Goal: Transaction & Acquisition: Purchase product/service

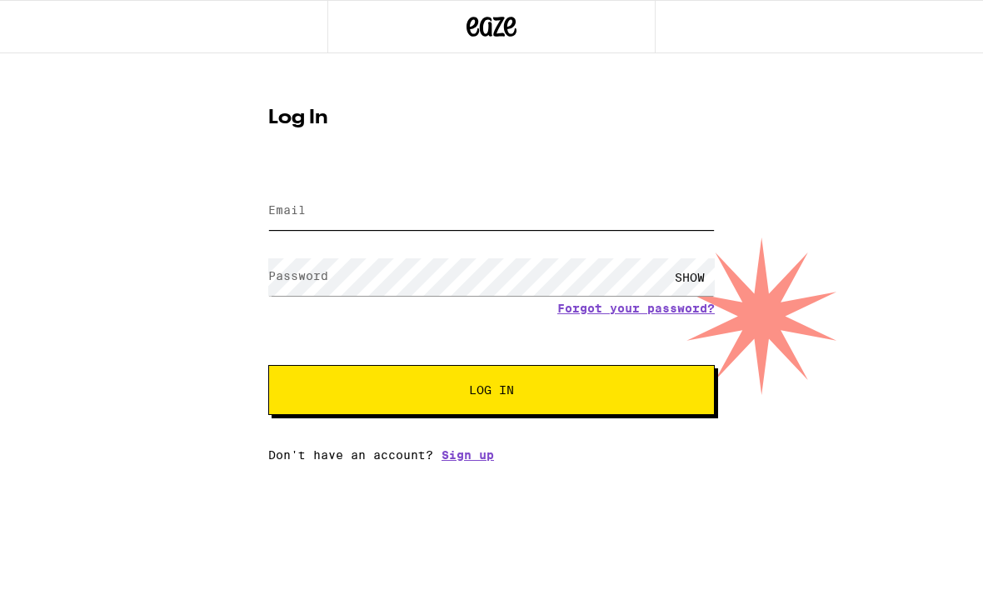
click at [658, 212] on input "Email" at bounding box center [491, 210] width 446 height 37
type input "[EMAIL_ADDRESS][DOMAIN_NAME]"
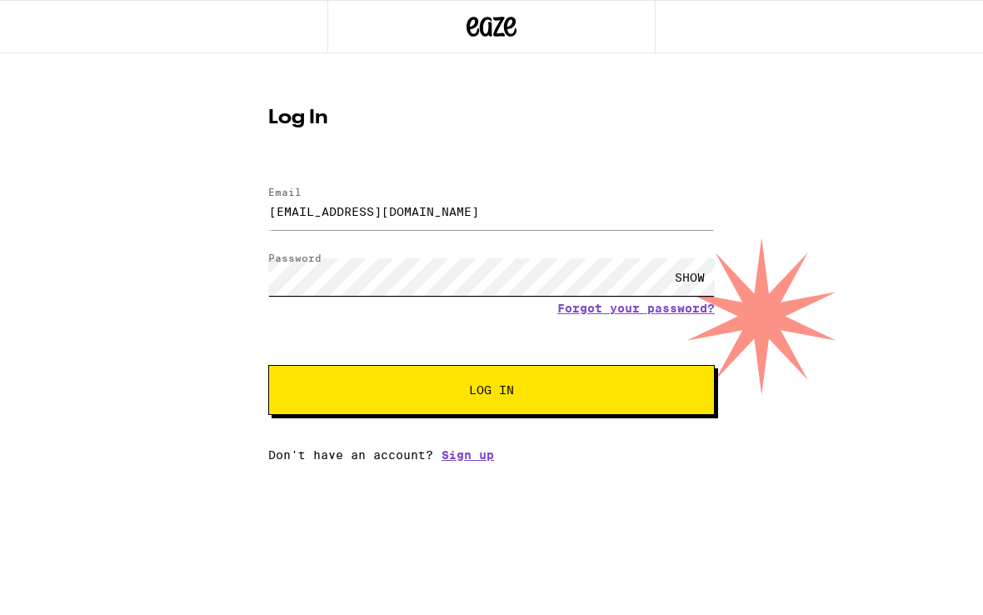
click at [268, 365] on button "Log In" at bounding box center [491, 390] width 446 height 50
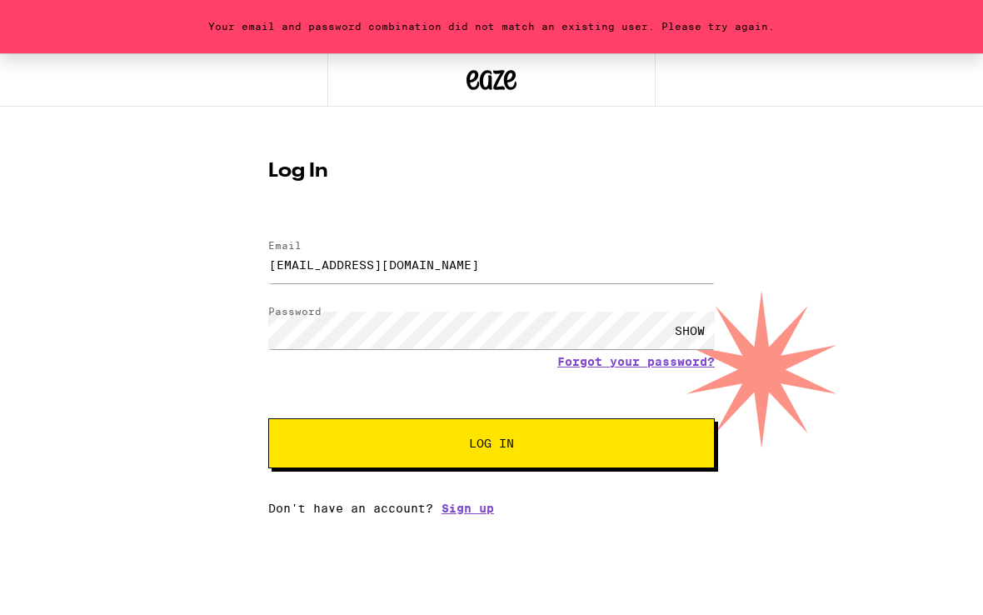
click at [685, 331] on div "SHOW" at bounding box center [690, 329] width 50 height 37
click at [560, 431] on button "Log In" at bounding box center [491, 443] width 446 height 50
click at [596, 361] on link "Forgot your password?" at bounding box center [635, 361] width 157 height 13
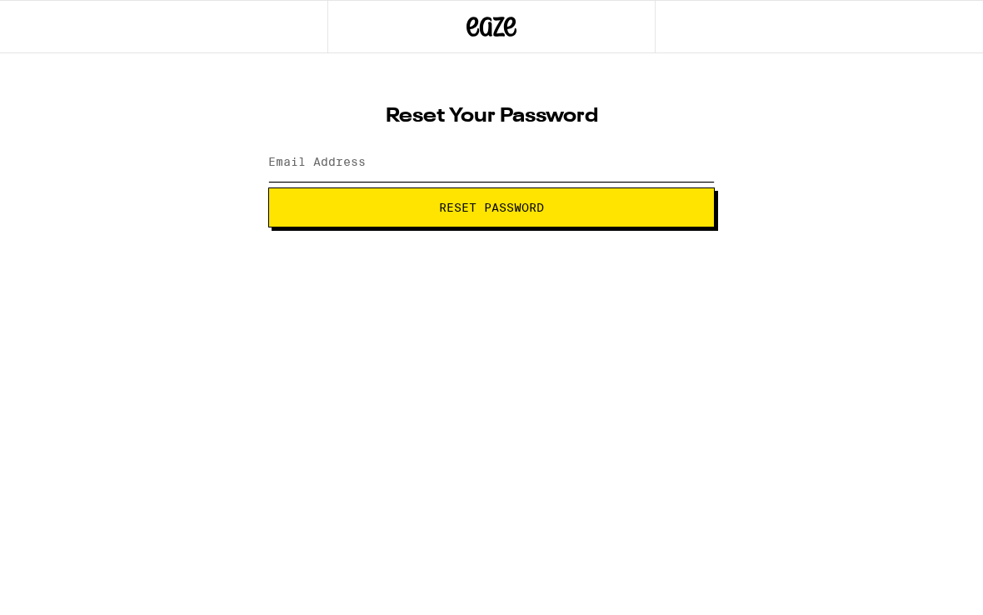
click at [462, 153] on input "Email Address" at bounding box center [491, 162] width 446 height 37
type input "jedferry@gmail.com"
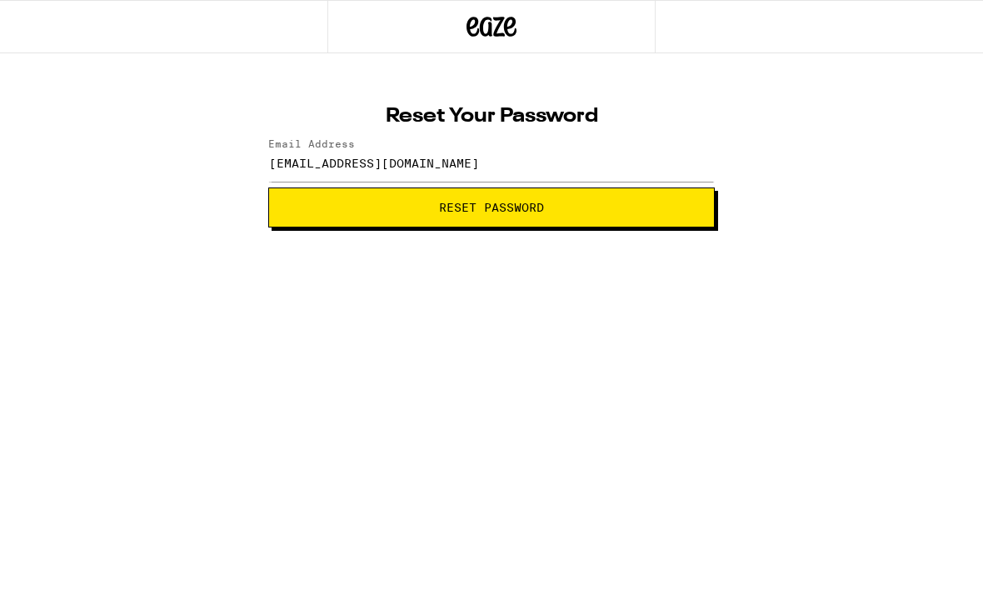
click at [478, 203] on span "Reset Password" at bounding box center [491, 208] width 105 height 12
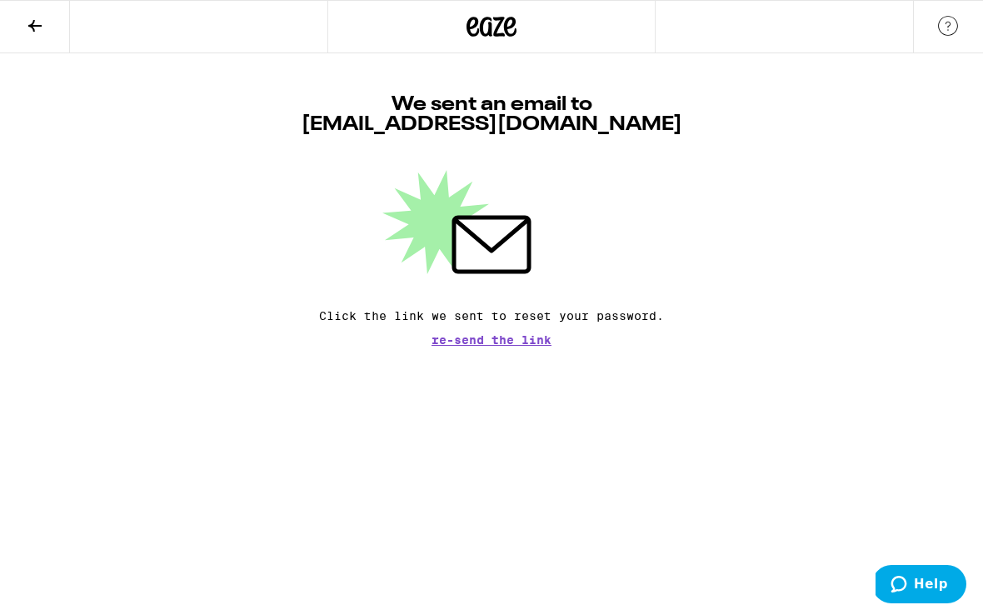
click at [36, 29] on icon at bounding box center [35, 26] width 20 height 20
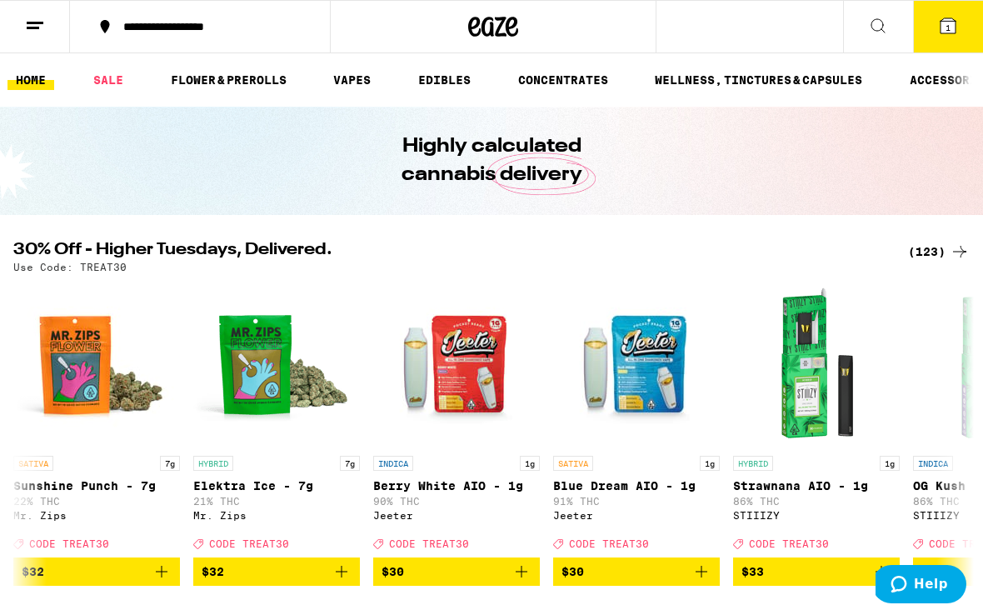
click at [32, 18] on icon at bounding box center [35, 26] width 20 height 20
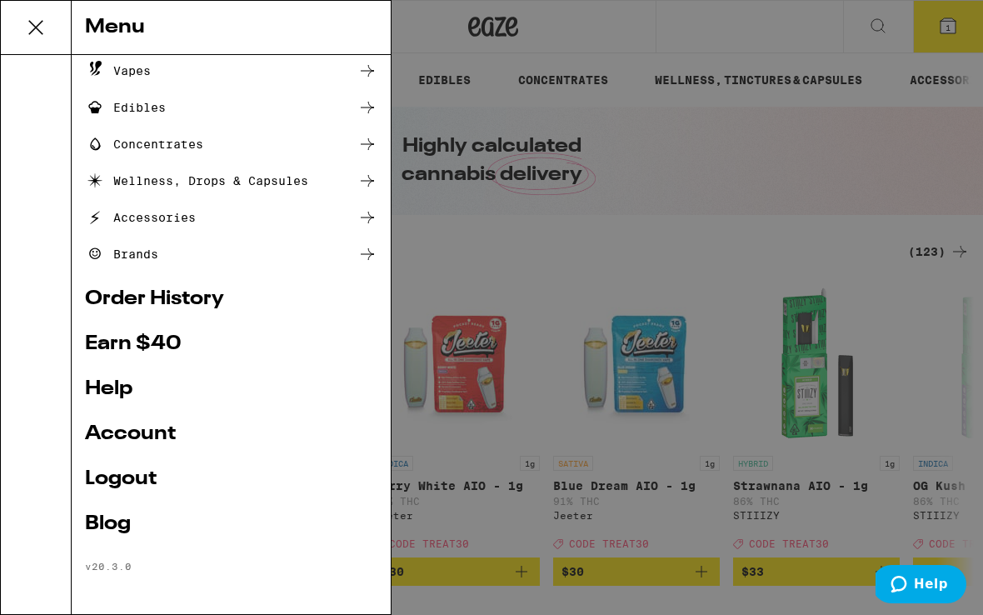
click at [127, 481] on link "Logout" at bounding box center [231, 479] width 292 height 20
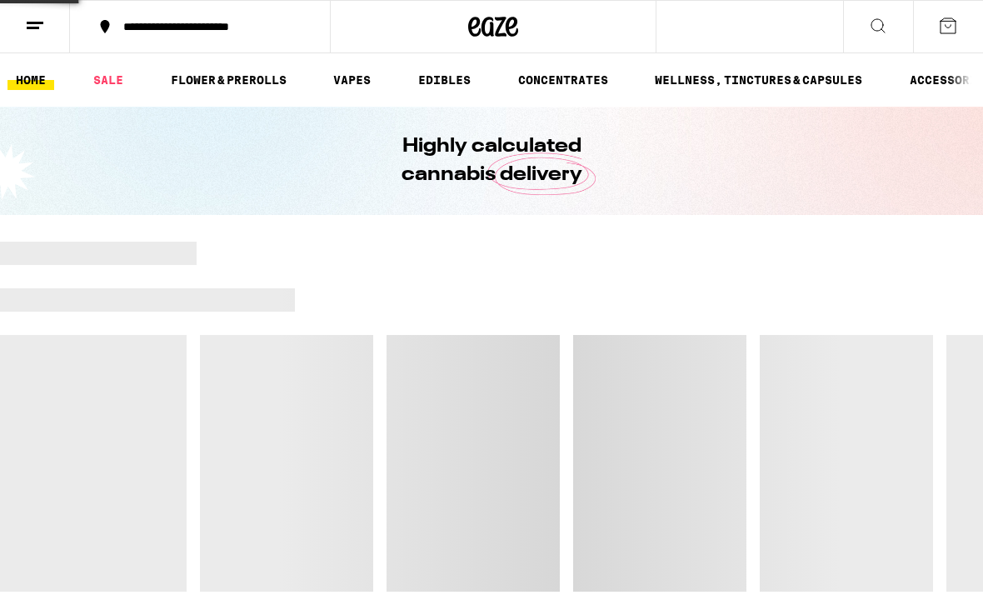
scroll to position [39, 0]
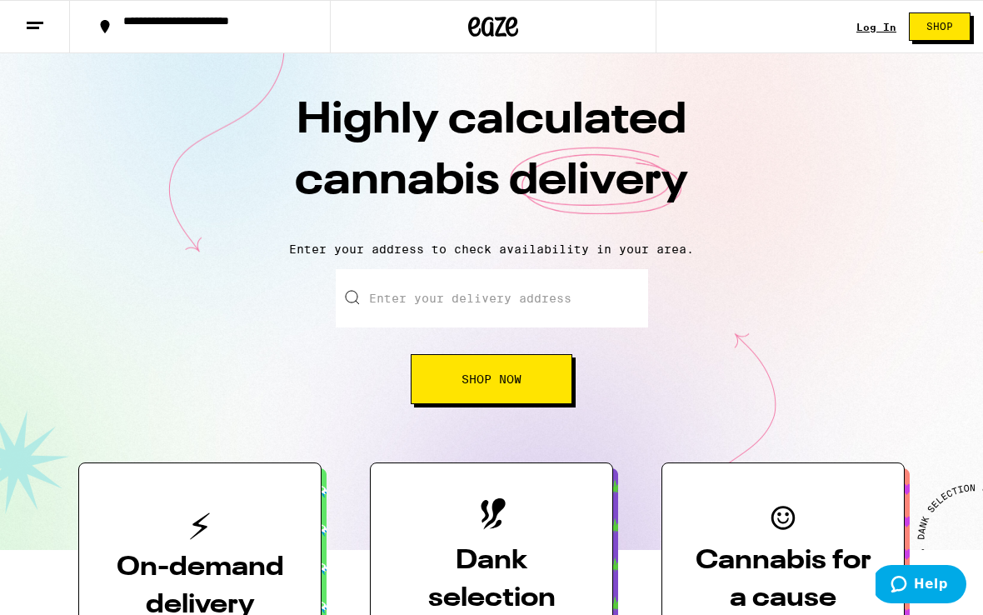
click at [33, 17] on icon at bounding box center [35, 26] width 20 height 20
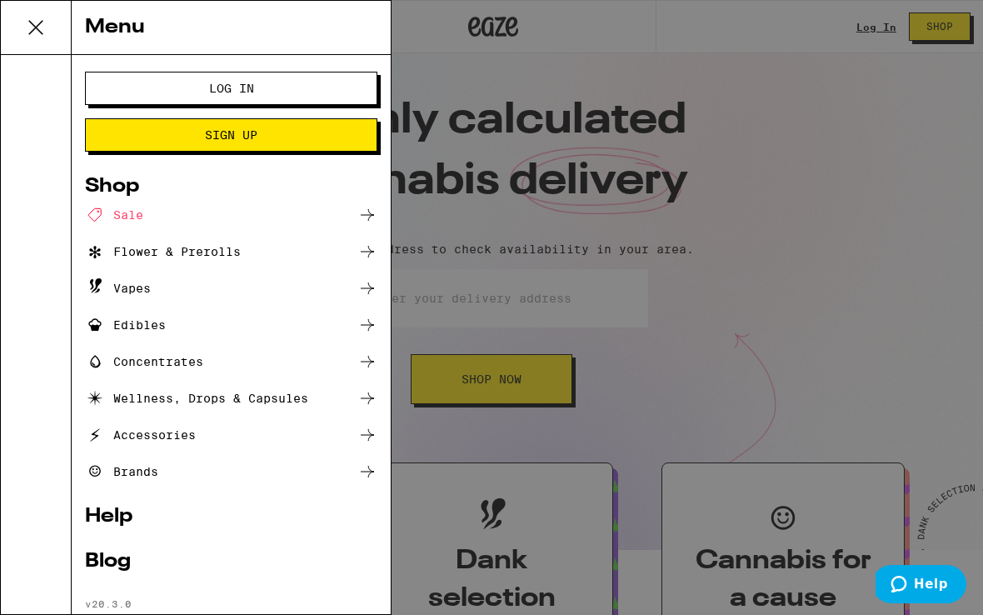
click at [198, 135] on span "Sign Up" at bounding box center [230, 135] width 157 height 12
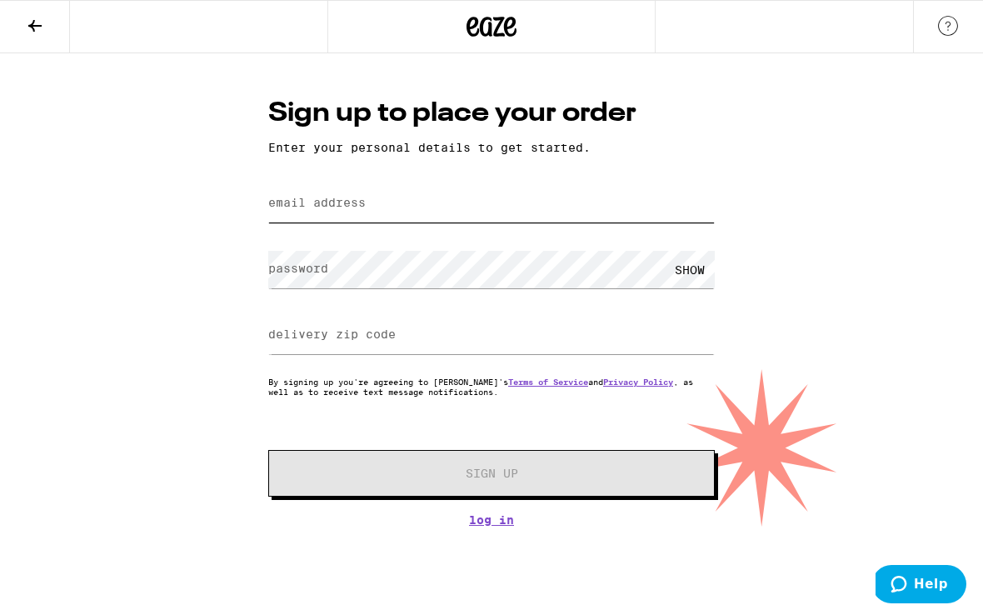
click at [349, 219] on input "email address" at bounding box center [491, 203] width 446 height 37
type input "johnedferry@gmail.com"
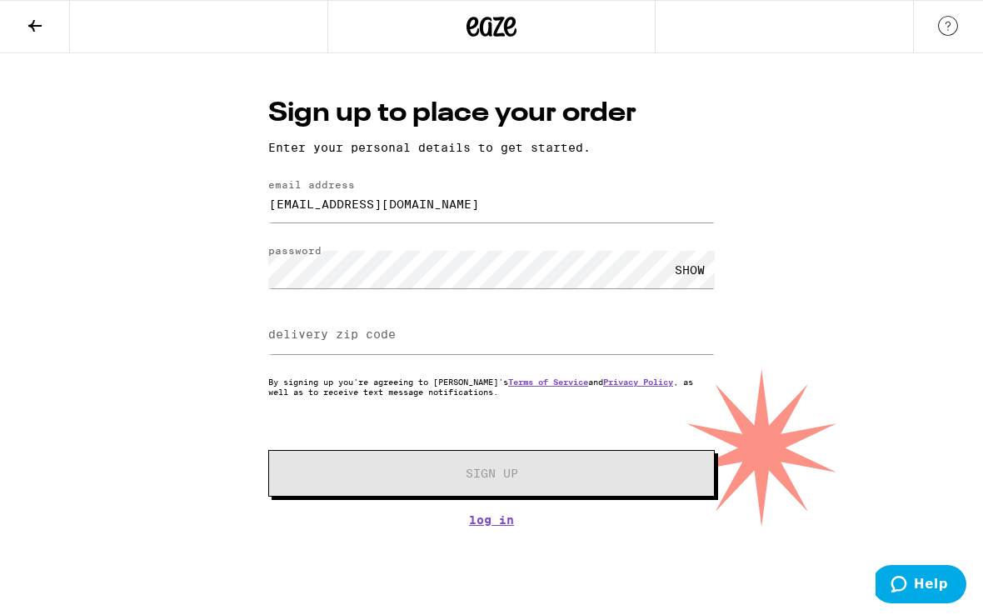
click at [691, 269] on div "SHOW" at bounding box center [690, 269] width 50 height 37
click at [452, 341] on input "delivery zip code" at bounding box center [491, 334] width 446 height 37
type input "90068"
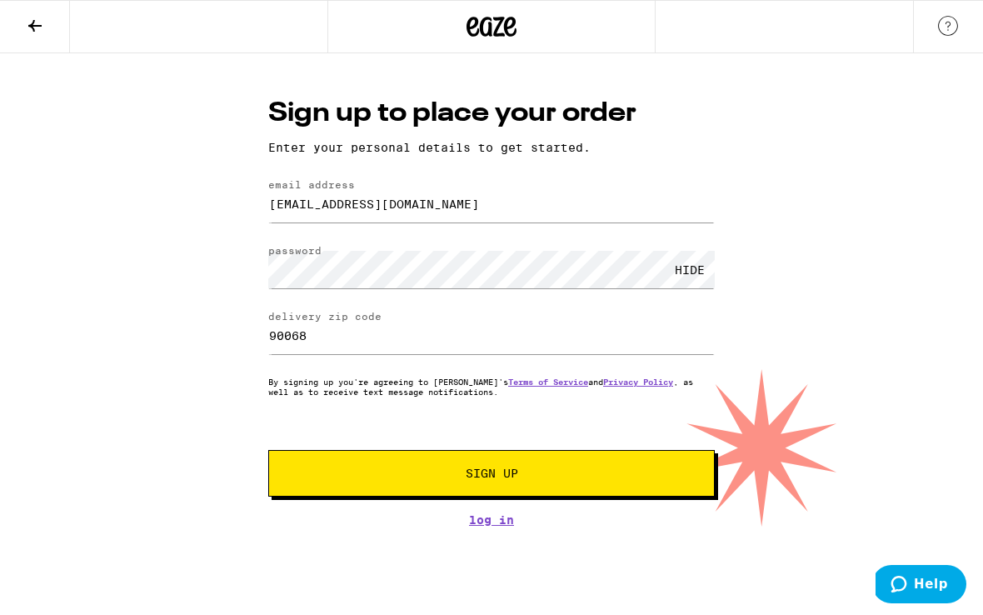
click at [432, 475] on span "Sign Up" at bounding box center [491, 473] width 331 height 12
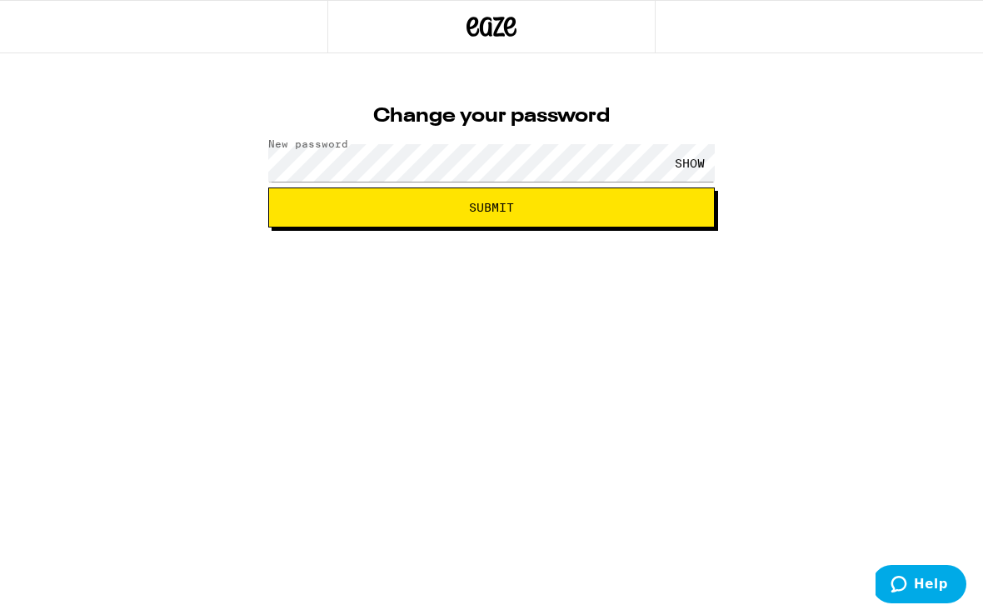
click at [519, 204] on span "Submit" at bounding box center [491, 208] width 418 height 12
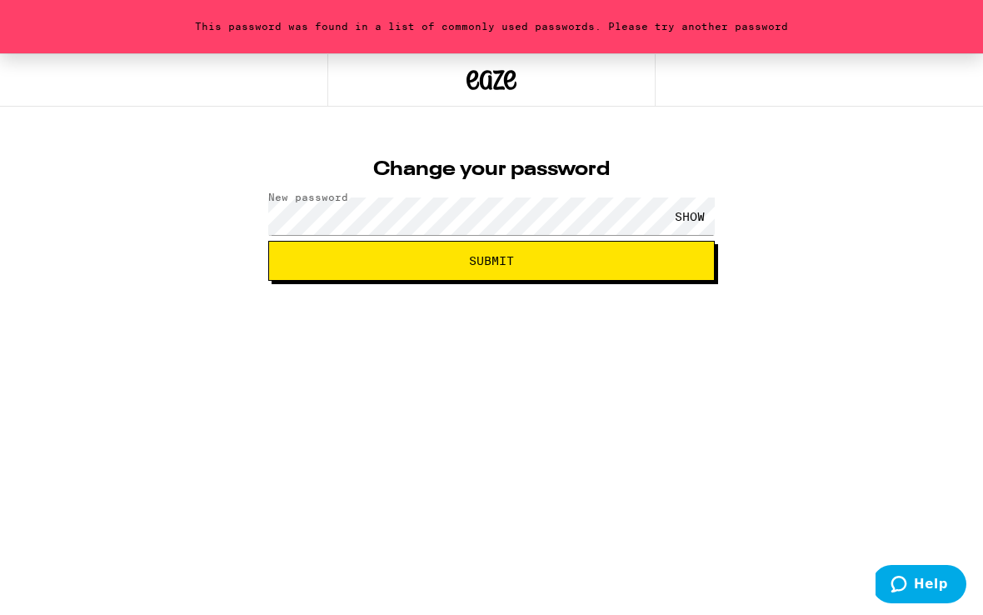
click at [505, 259] on span "Submit" at bounding box center [491, 261] width 45 height 12
click at [684, 212] on div "SHOW" at bounding box center [690, 215] width 50 height 37
click at [399, 247] on button "Submit" at bounding box center [491, 261] width 446 height 40
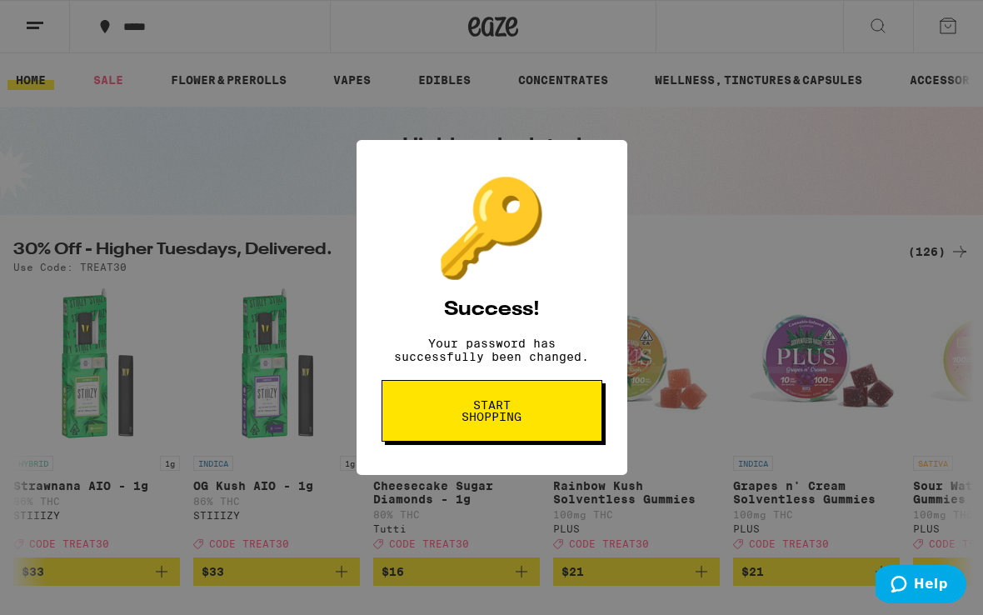
click at [514, 414] on span "Start shopping" at bounding box center [492, 410] width 86 height 23
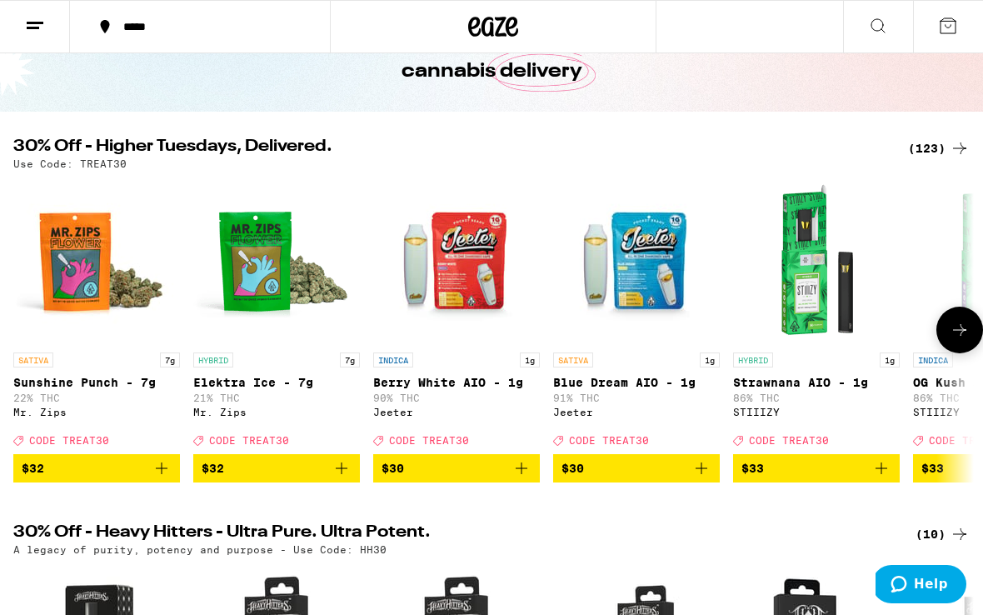
scroll to position [68, 0]
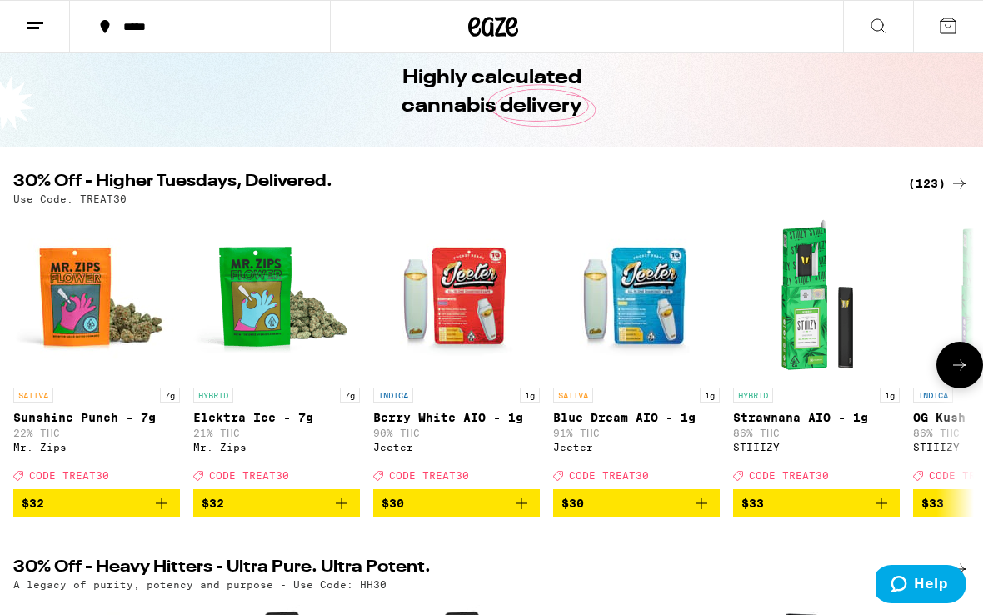
click at [943, 367] on button at bounding box center [959, 364] width 47 height 47
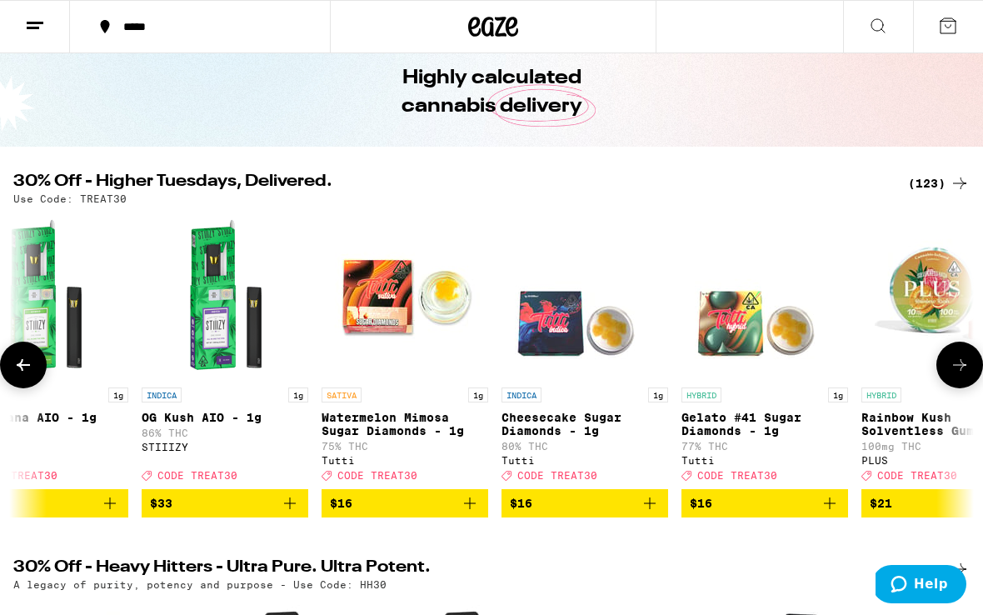
scroll to position [0, 775]
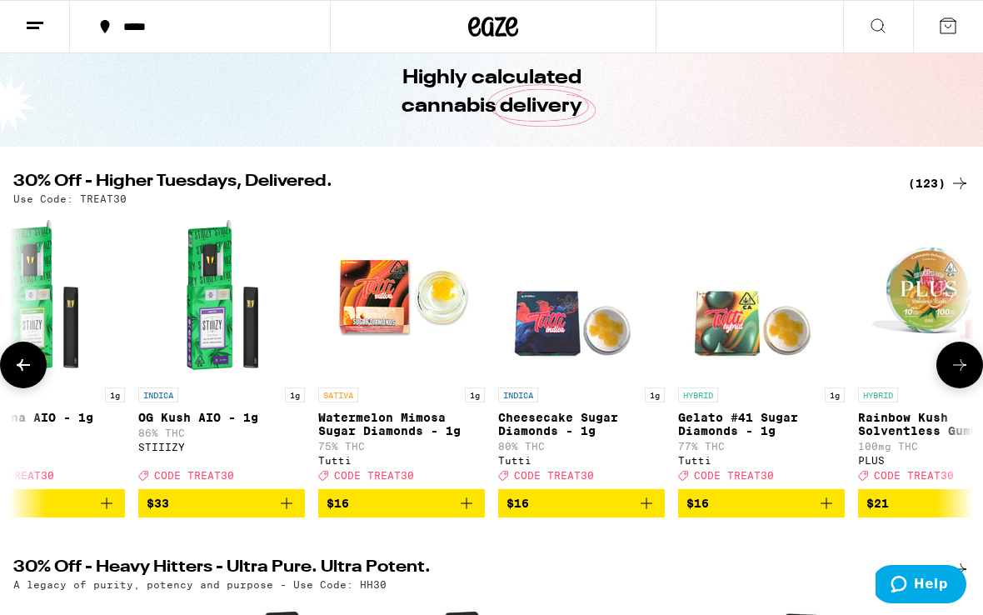
click at [32, 359] on button at bounding box center [23, 364] width 47 height 47
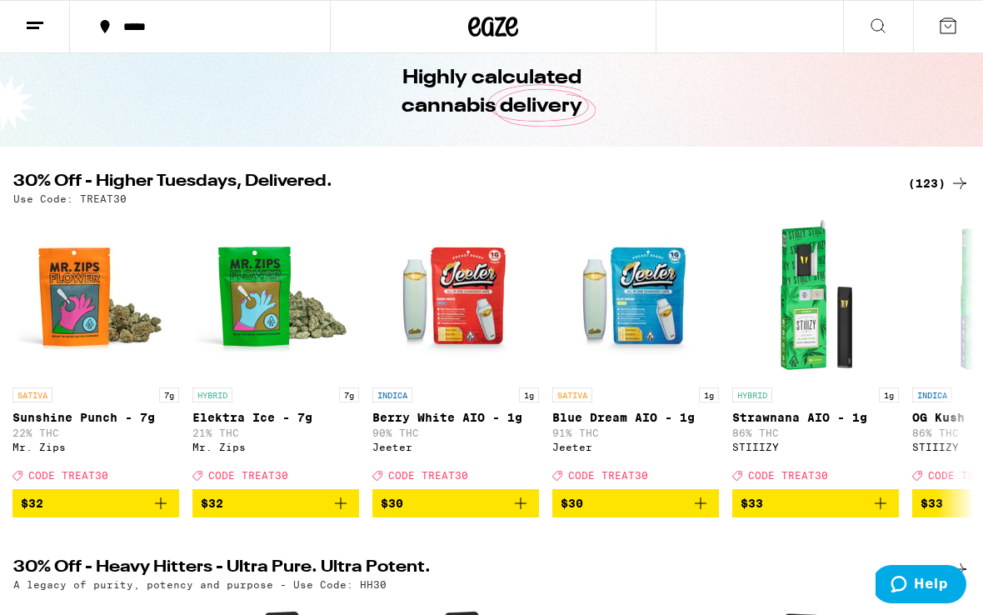
scroll to position [0, 0]
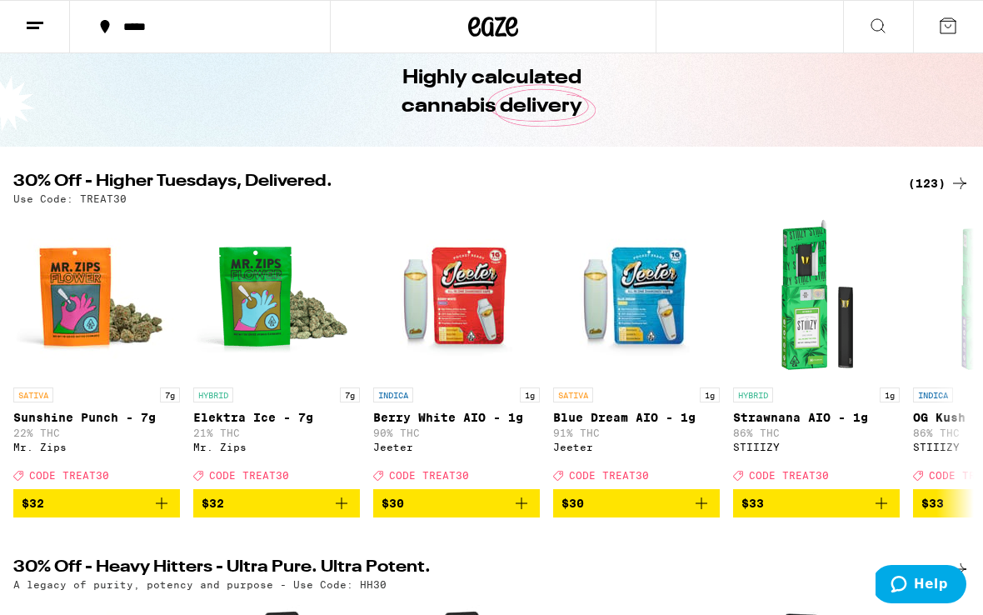
click at [27, 27] on line at bounding box center [33, 27] width 12 height 0
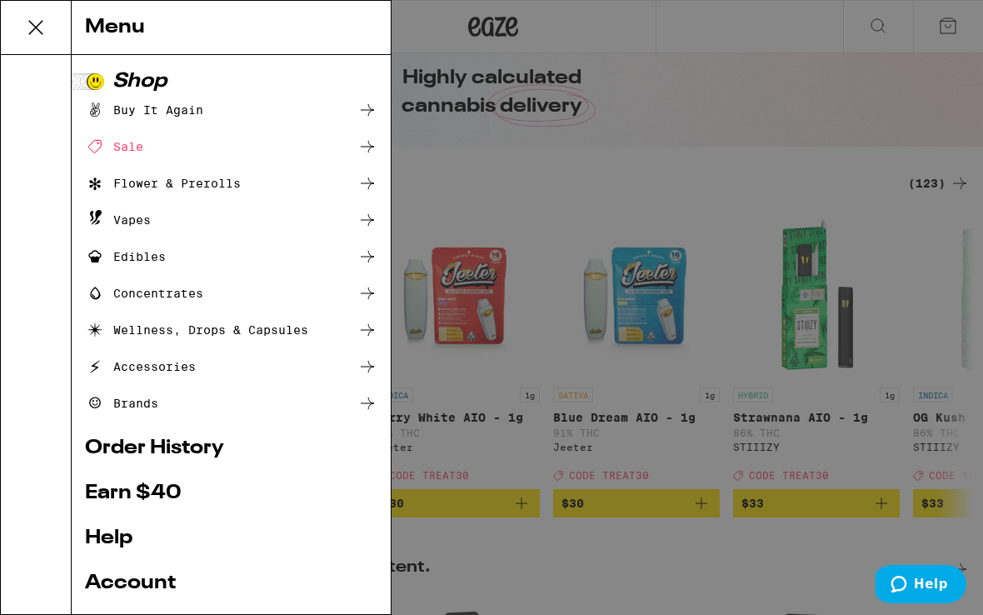
click at [164, 396] on div "Brands" at bounding box center [231, 403] width 292 height 20
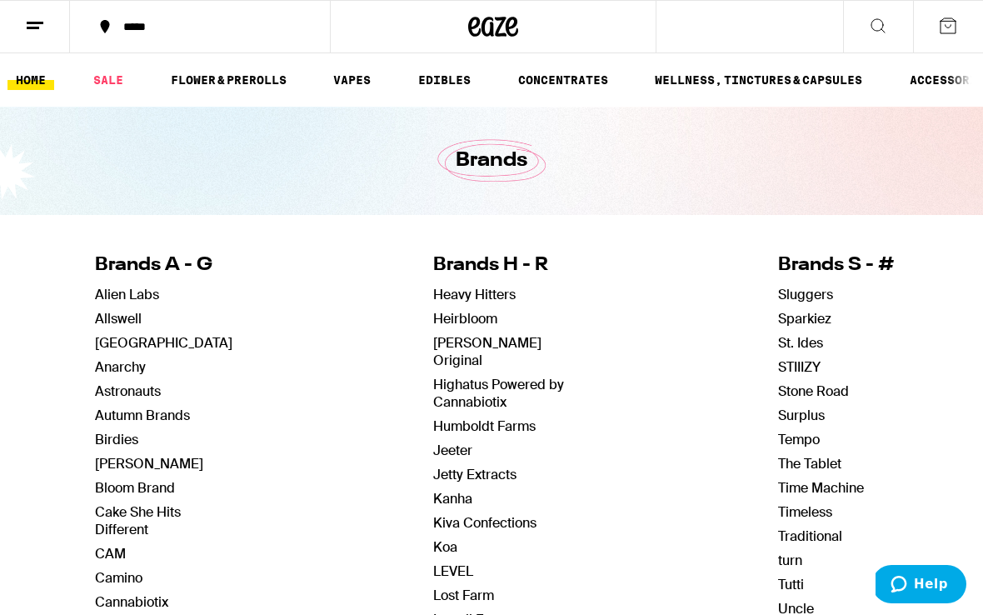
click at [32, 78] on link "HOME" at bounding box center [30, 80] width 47 height 20
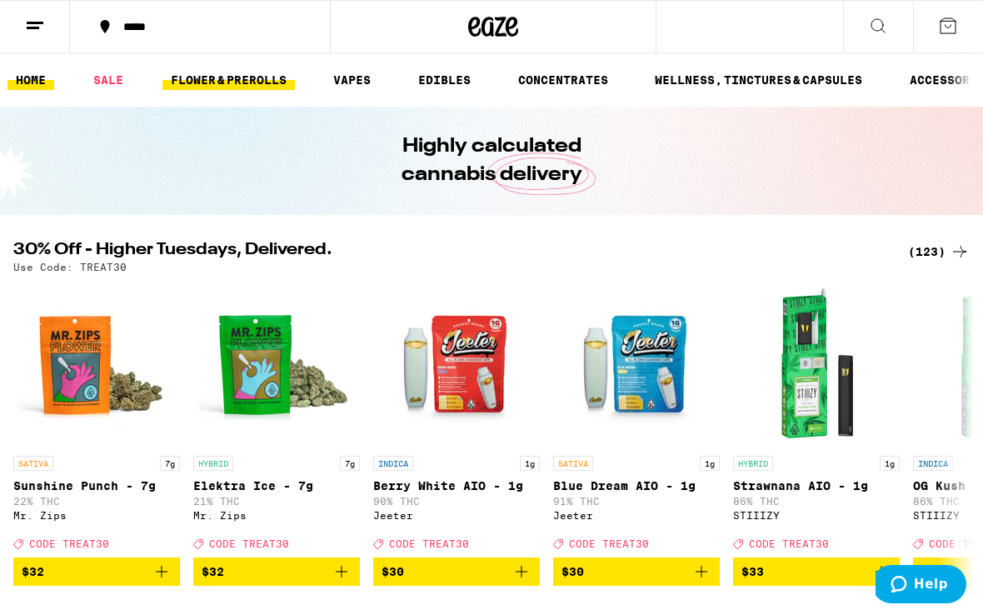
click at [187, 78] on link "FLOWER & PREROLLS" at bounding box center [228, 80] width 132 height 20
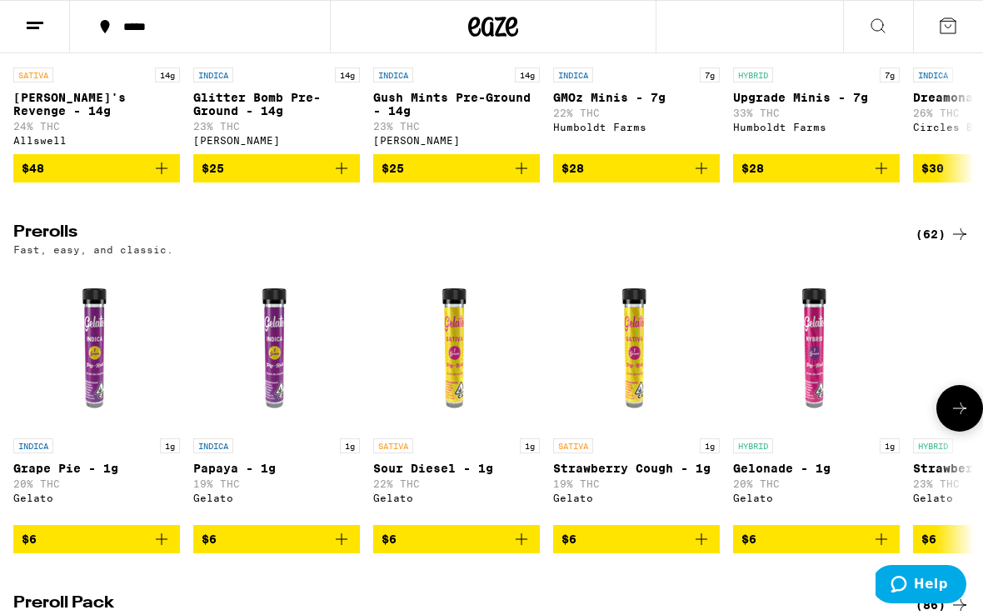
scroll to position [968, 0]
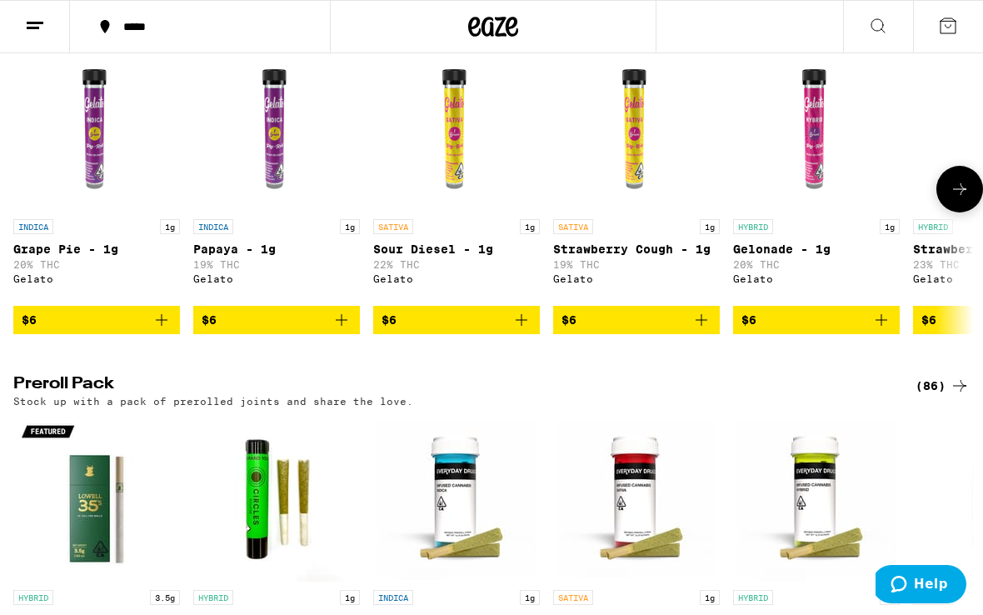
click at [954, 199] on icon at bounding box center [959, 189] width 20 height 20
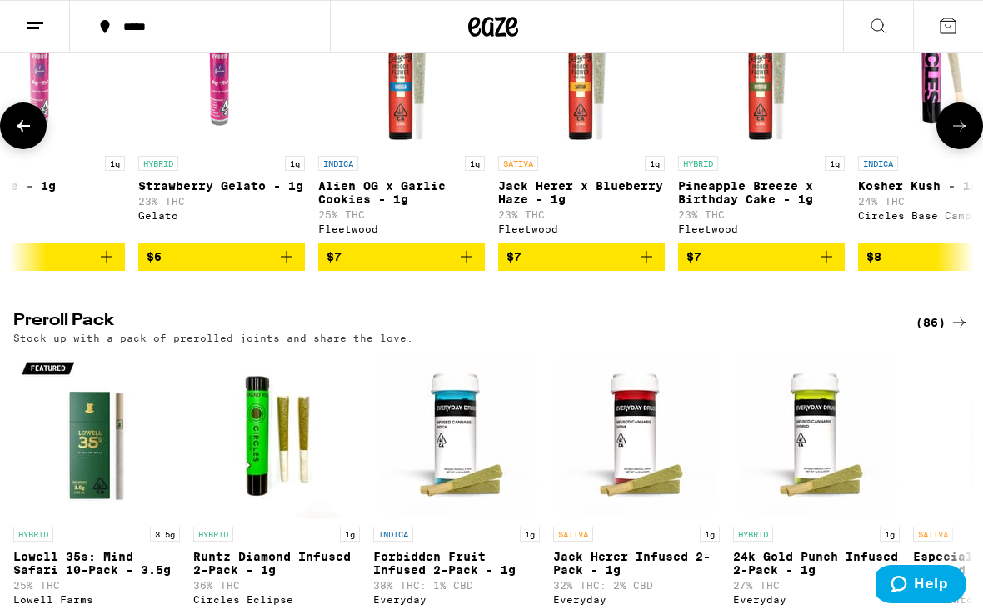
scroll to position [1035, 0]
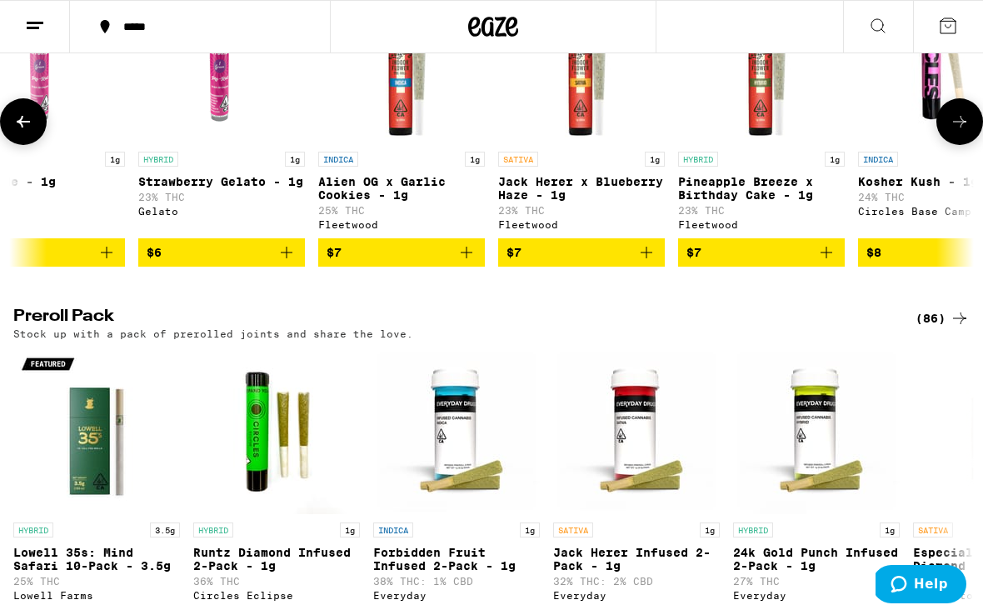
click at [962, 145] on button at bounding box center [959, 121] width 47 height 47
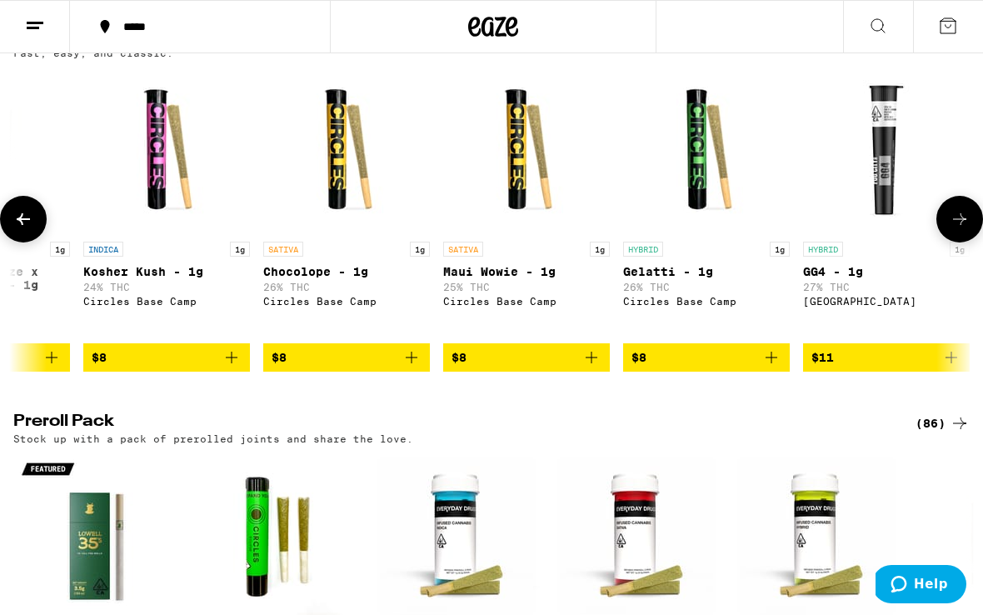
scroll to position [914, 0]
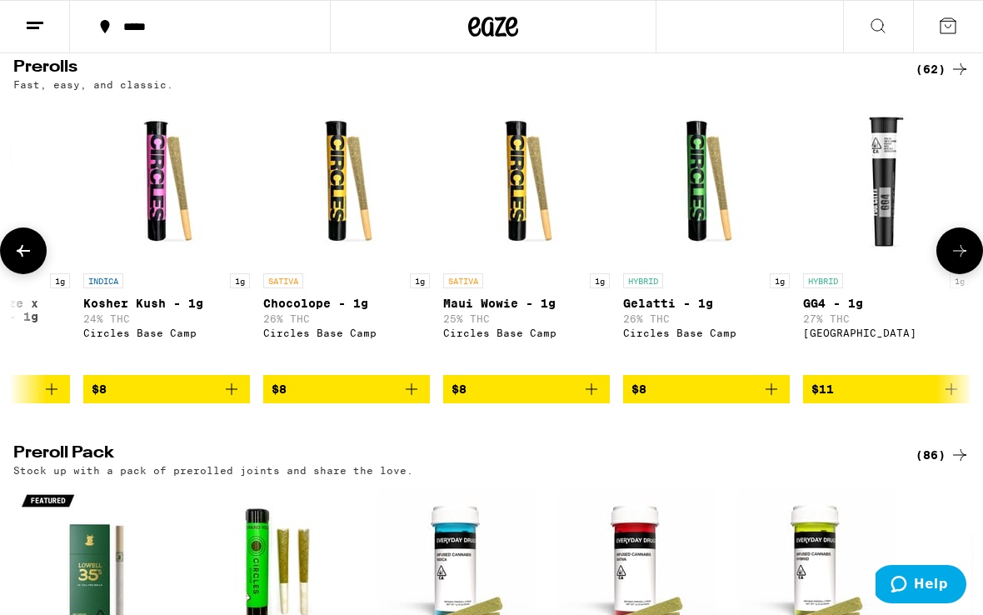
click at [937, 272] on button at bounding box center [959, 250] width 47 height 47
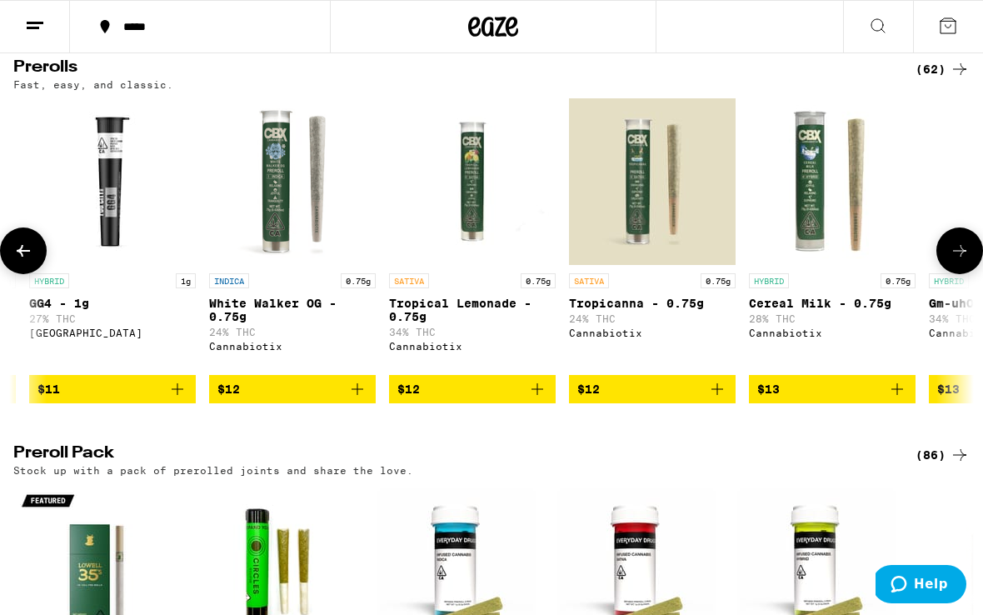
scroll to position [0, 2324]
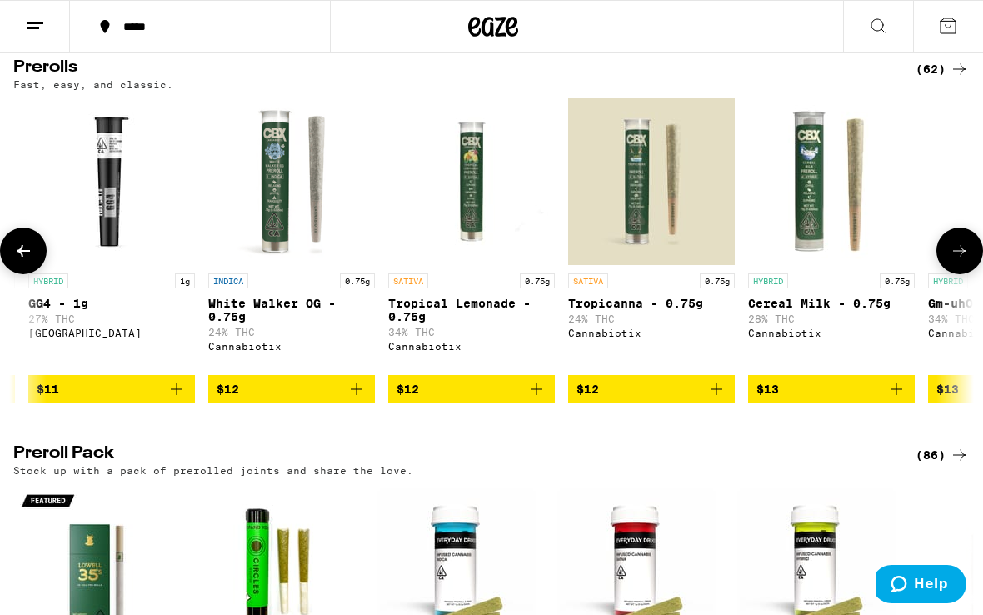
click at [949, 274] on button at bounding box center [959, 250] width 47 height 47
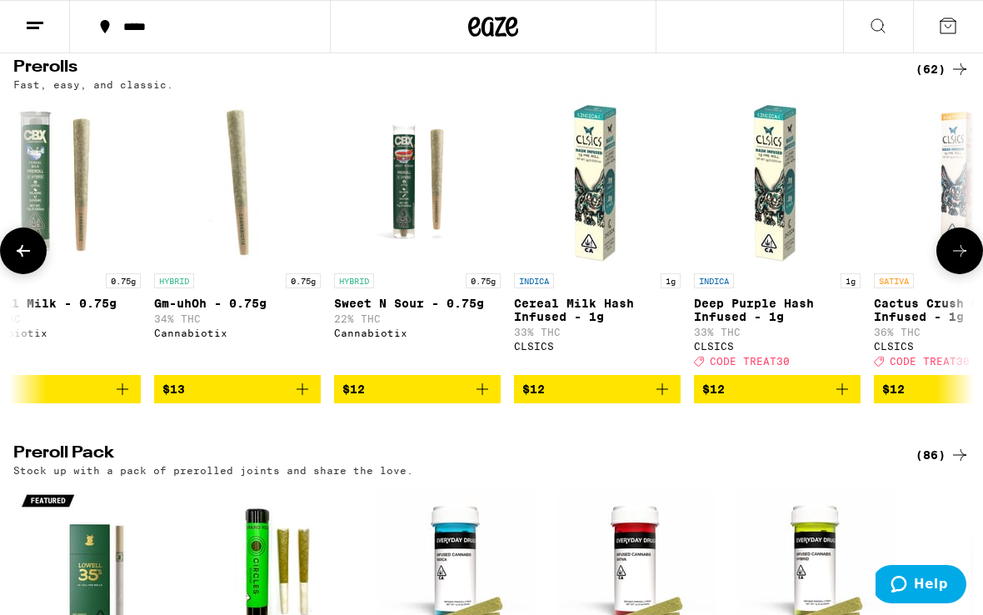
scroll to position [0, 3098]
click at [949, 274] on button at bounding box center [959, 250] width 47 height 47
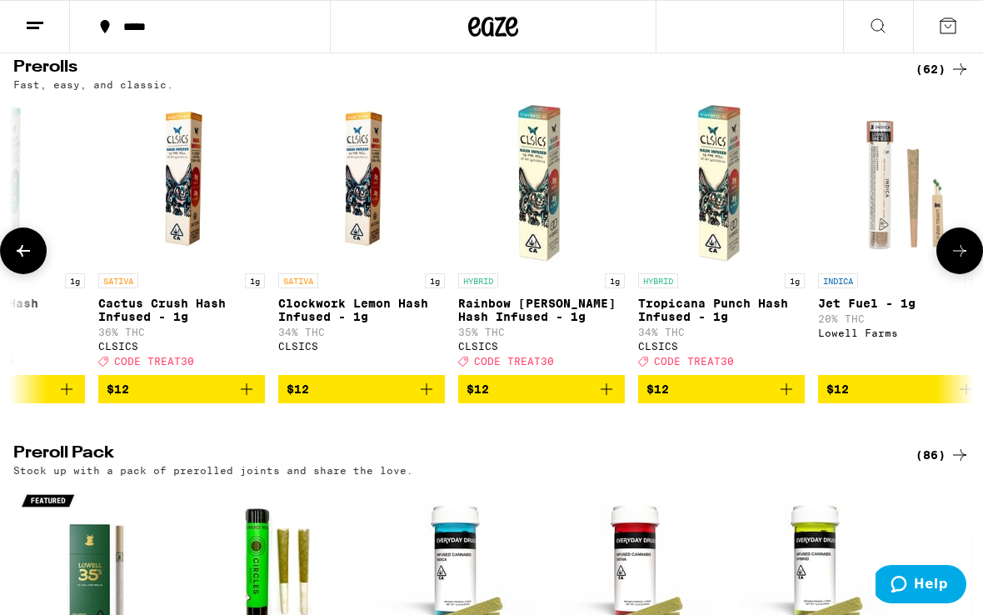
click at [949, 274] on button at bounding box center [959, 250] width 47 height 47
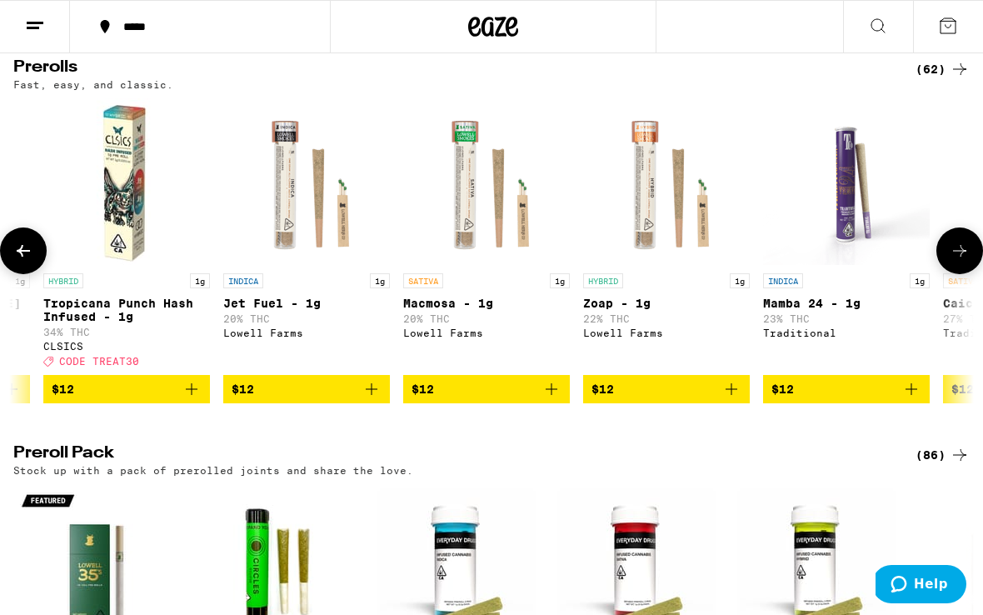
scroll to position [0, 4647]
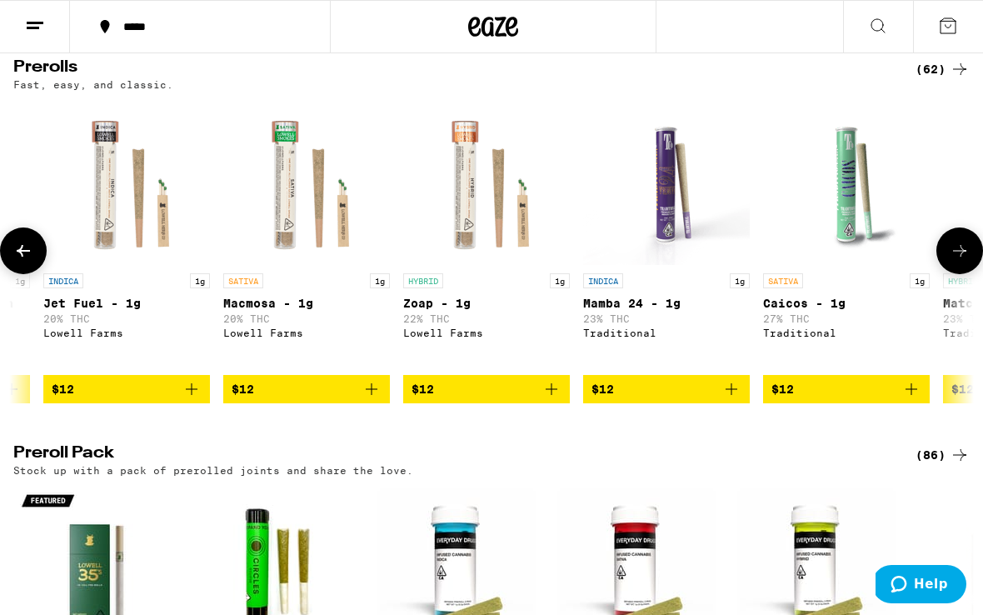
click at [949, 274] on button at bounding box center [959, 250] width 47 height 47
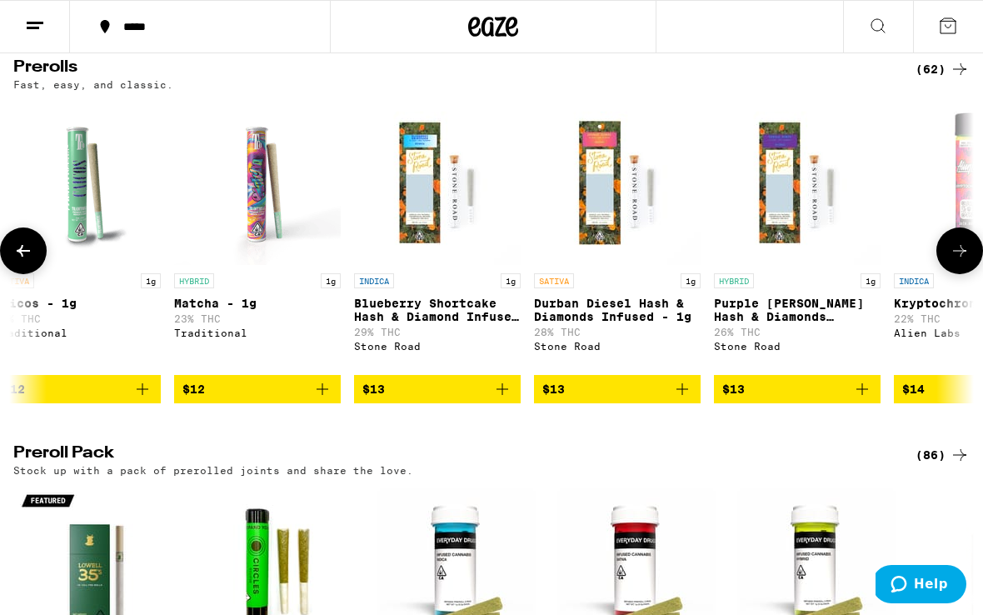
scroll to position [0, 5422]
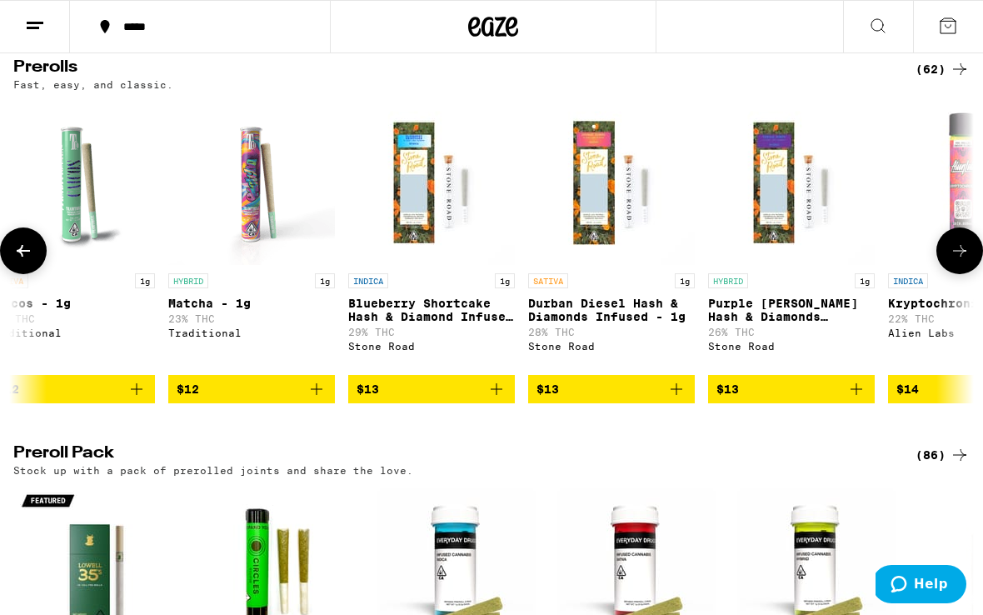
click at [949, 274] on button at bounding box center [959, 250] width 47 height 47
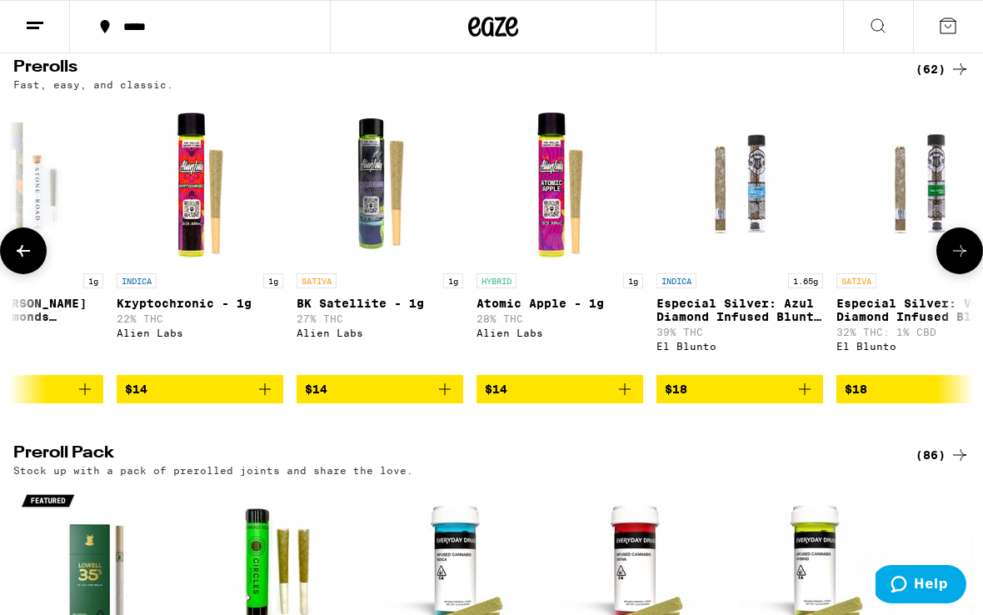
scroll to position [0, 6196]
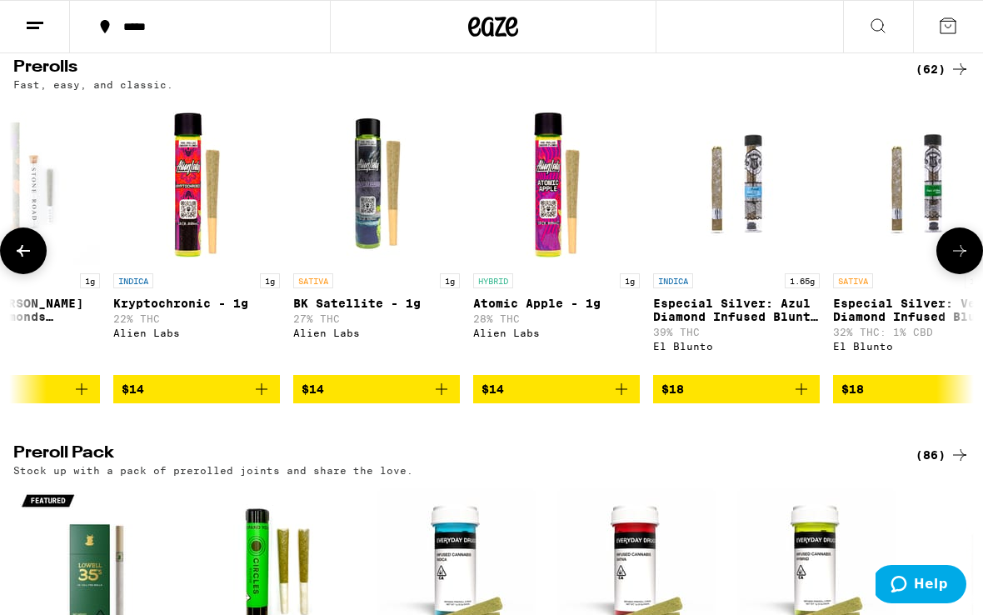
click at [949, 274] on button at bounding box center [959, 250] width 47 height 47
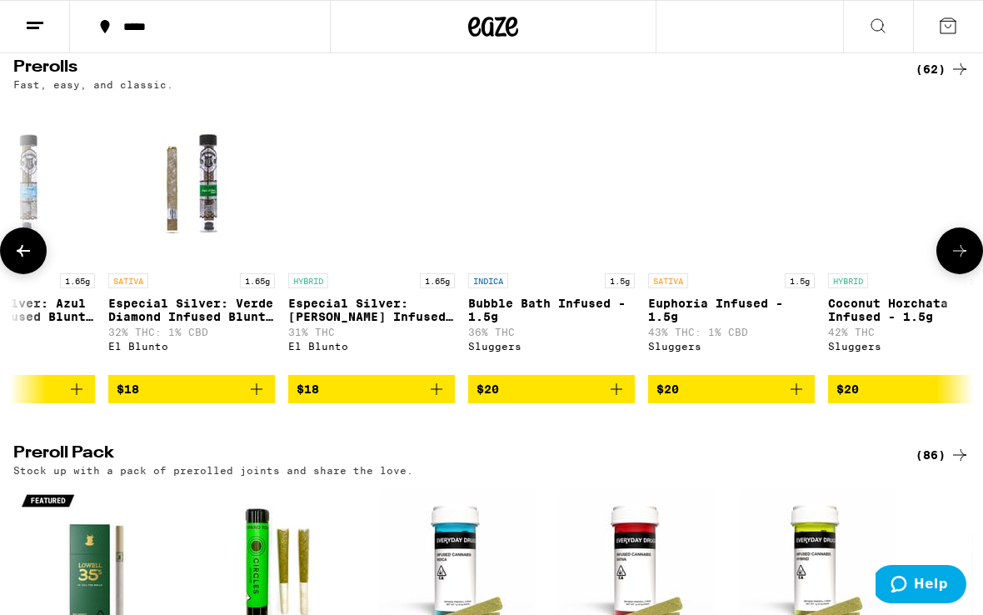
scroll to position [0, 6971]
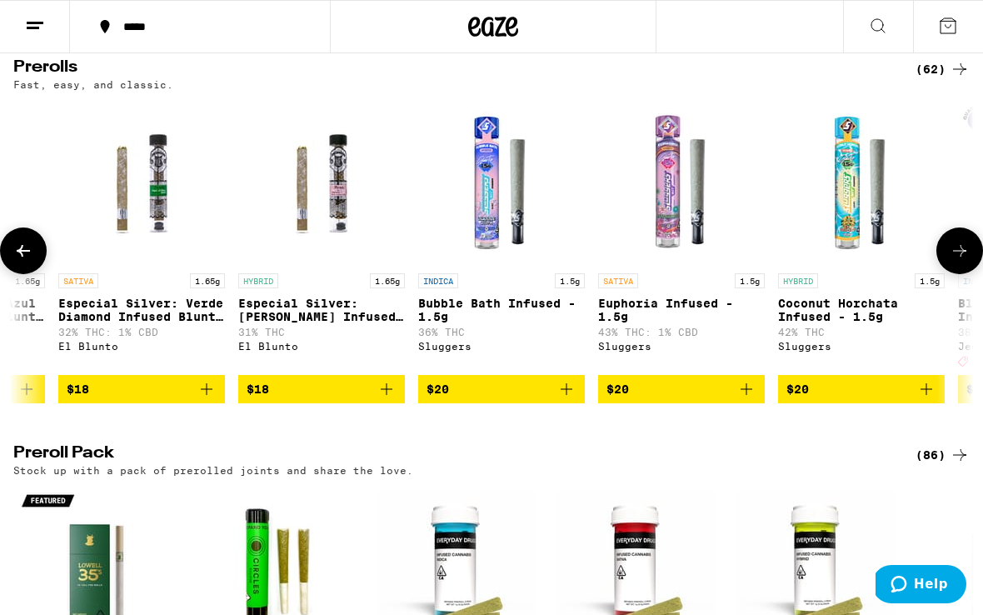
click at [949, 274] on button at bounding box center [959, 250] width 47 height 47
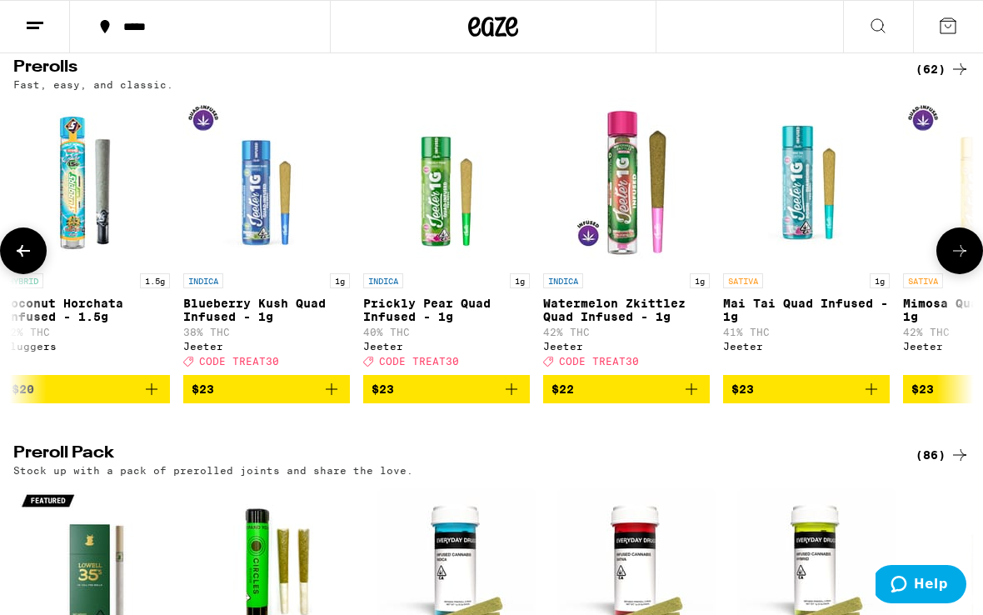
click at [949, 274] on button at bounding box center [959, 250] width 47 height 47
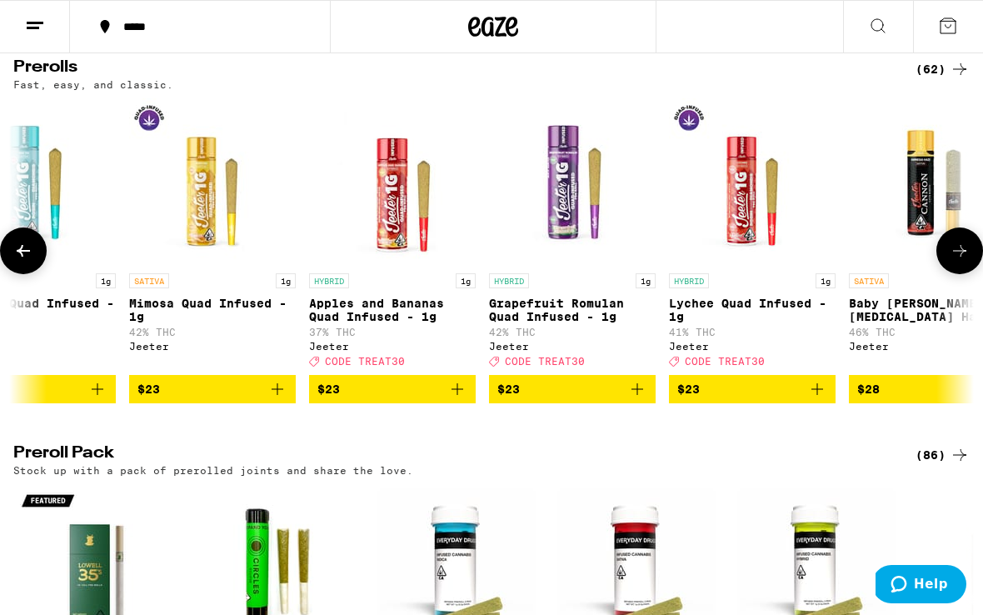
scroll to position [0, 8520]
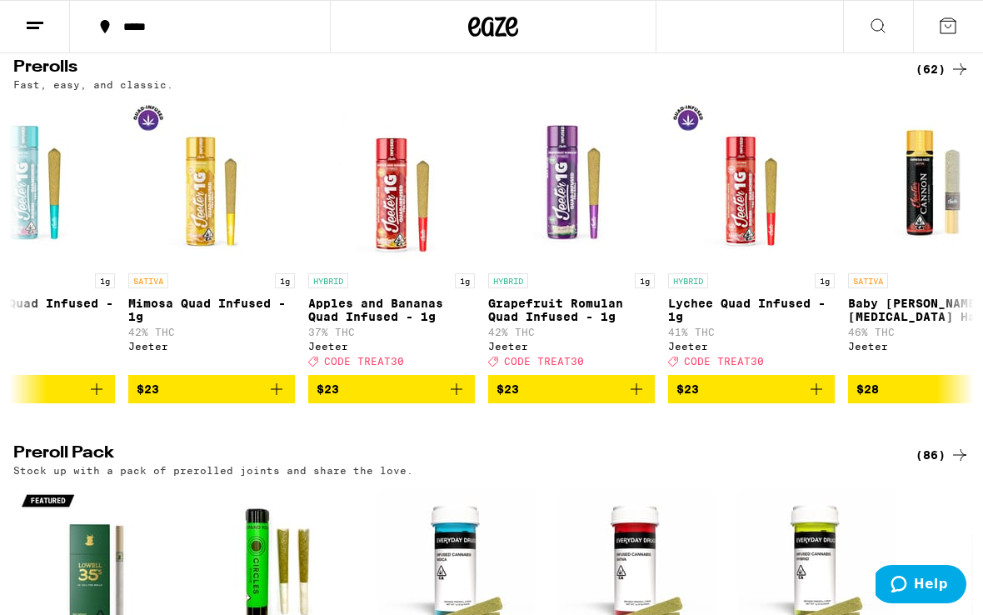
click at [42, 24] on icon at bounding box center [35, 26] width 20 height 20
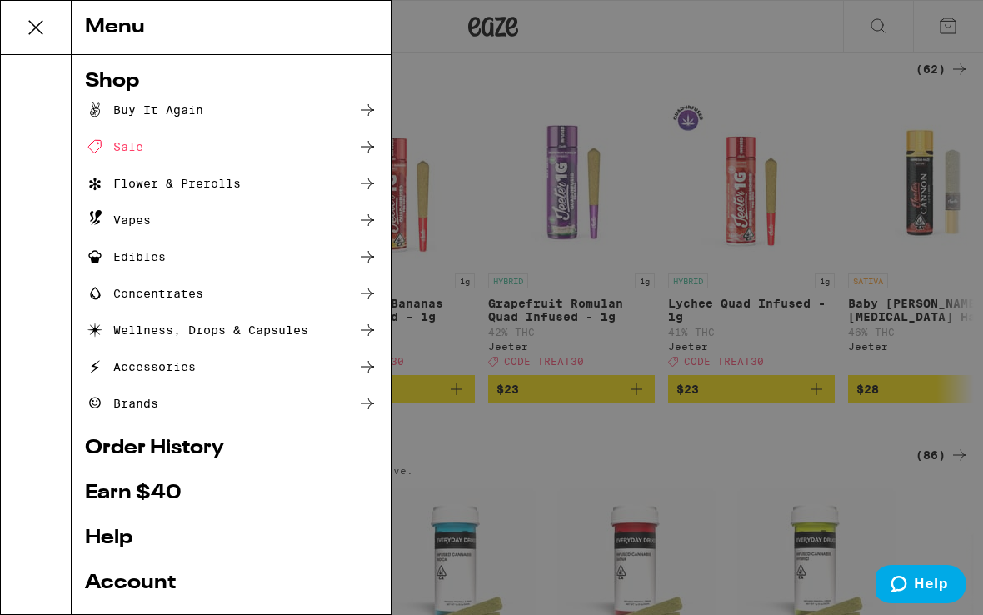
scroll to position [37, 0]
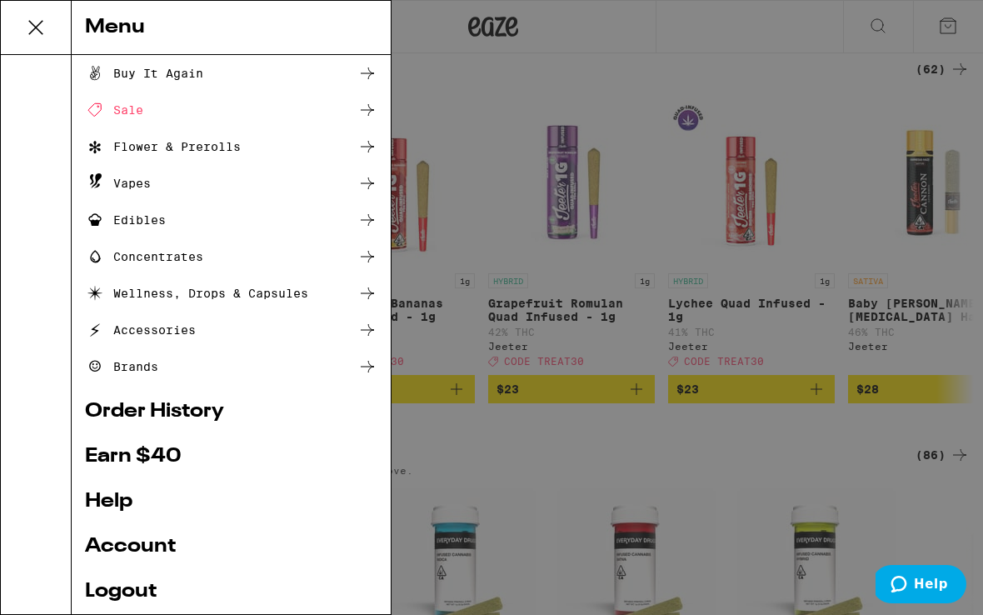
click at [141, 361] on div "Brands" at bounding box center [121, 366] width 73 height 20
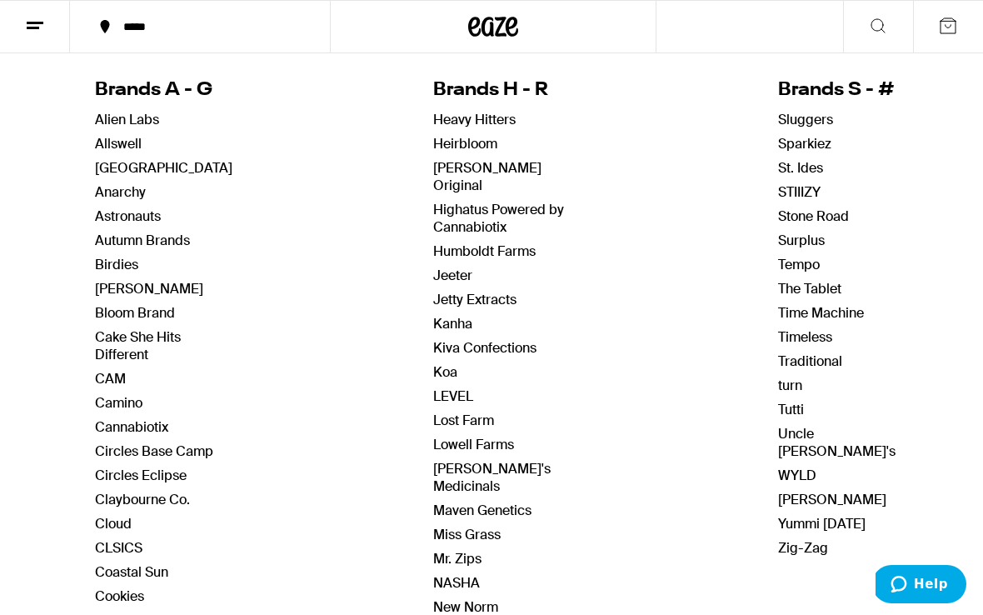
scroll to position [258, 0]
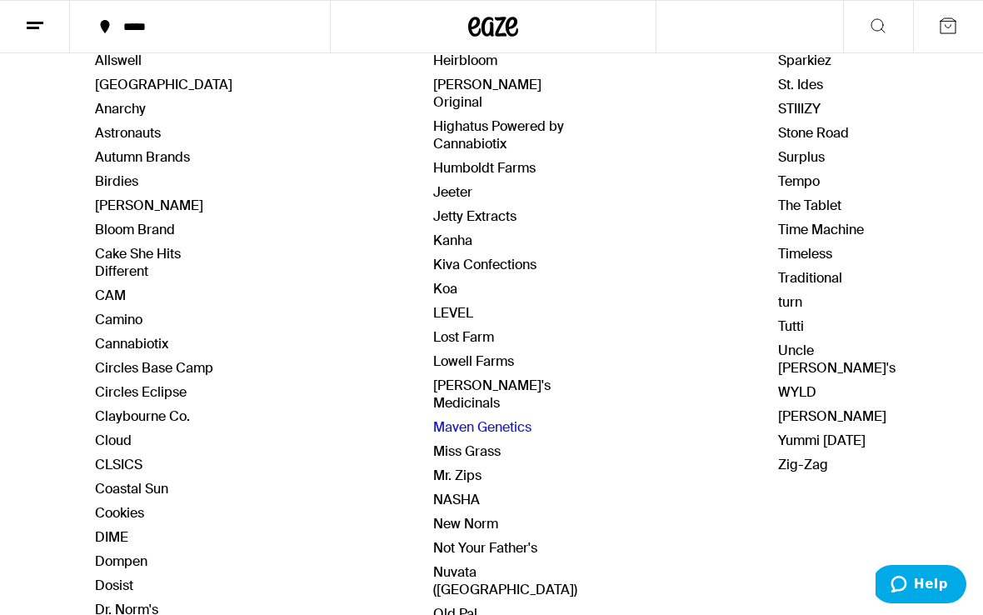
click at [478, 418] on link "Maven Genetics" at bounding box center [482, 426] width 98 height 17
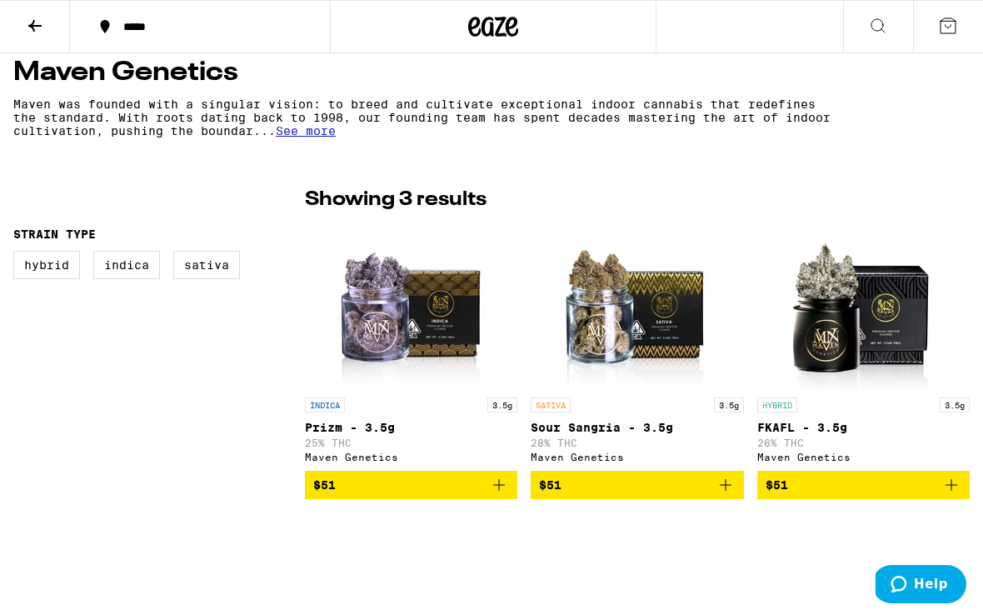
scroll to position [360, 0]
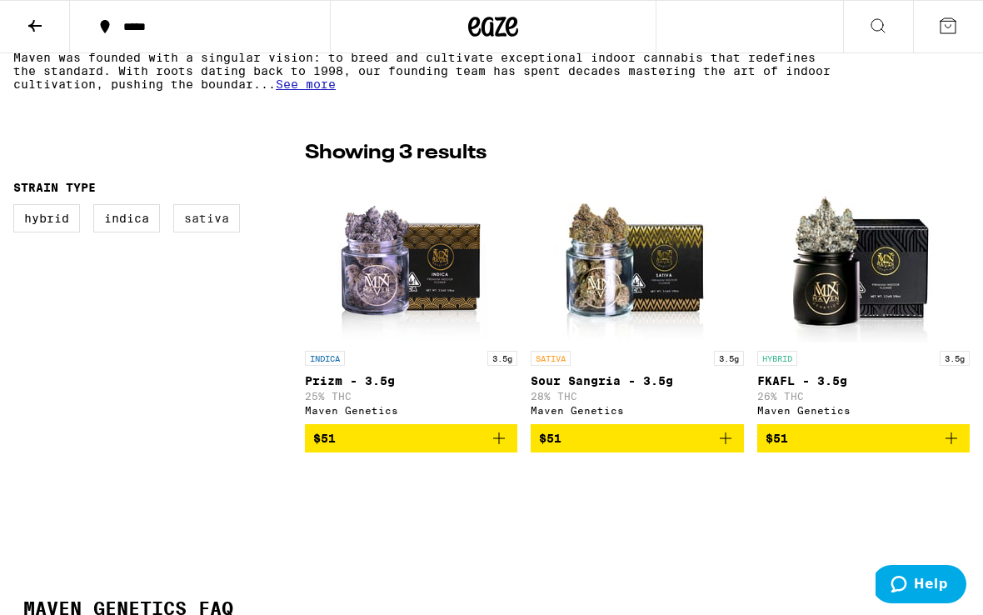
click at [217, 223] on label "Sativa" at bounding box center [206, 218] width 67 height 28
click at [17, 207] on input "Sativa" at bounding box center [17, 207] width 1 height 1
checkbox input "true"
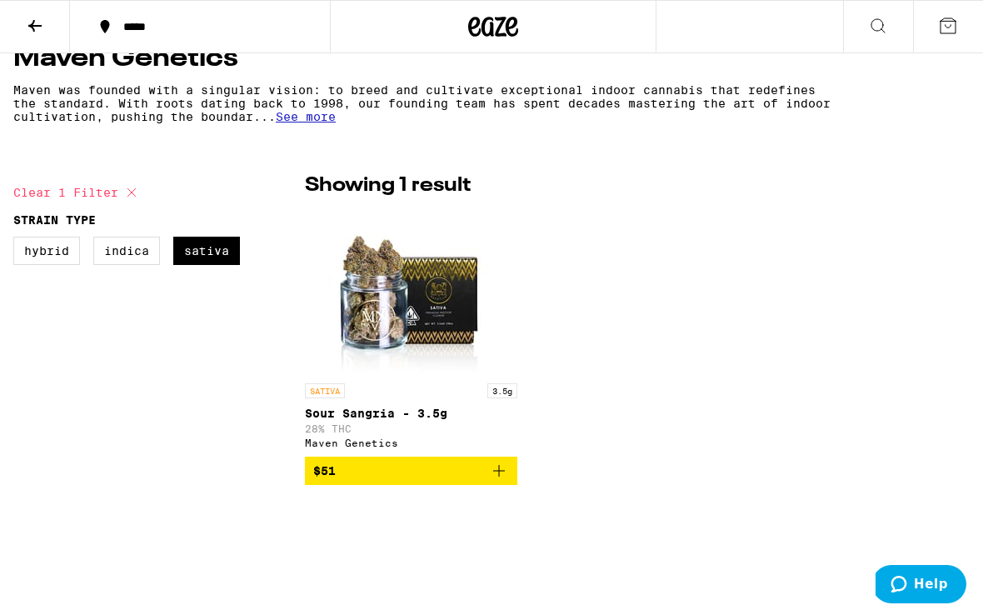
scroll to position [438, 0]
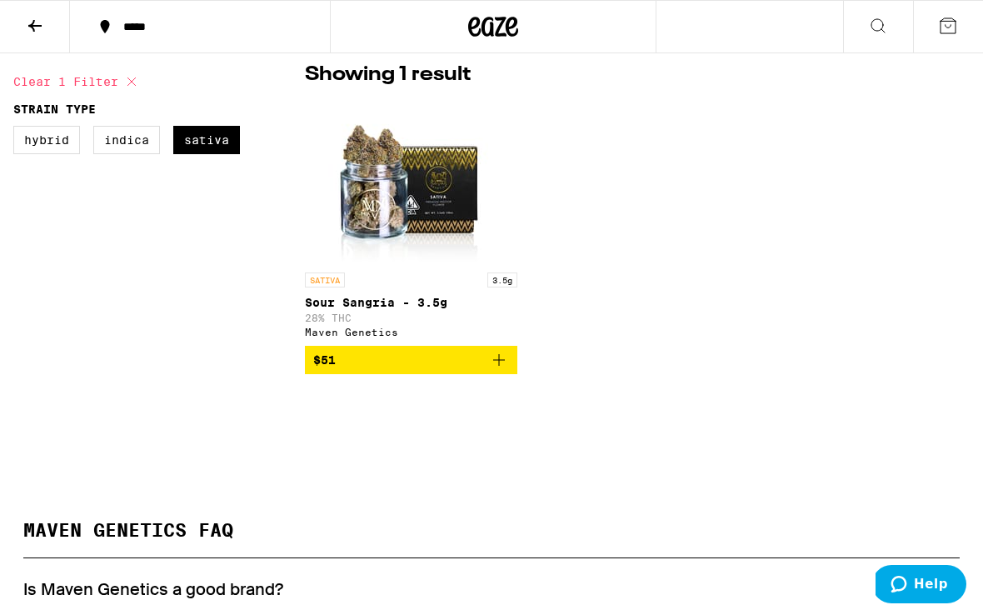
click at [461, 366] on span "$51" at bounding box center [411, 360] width 196 height 20
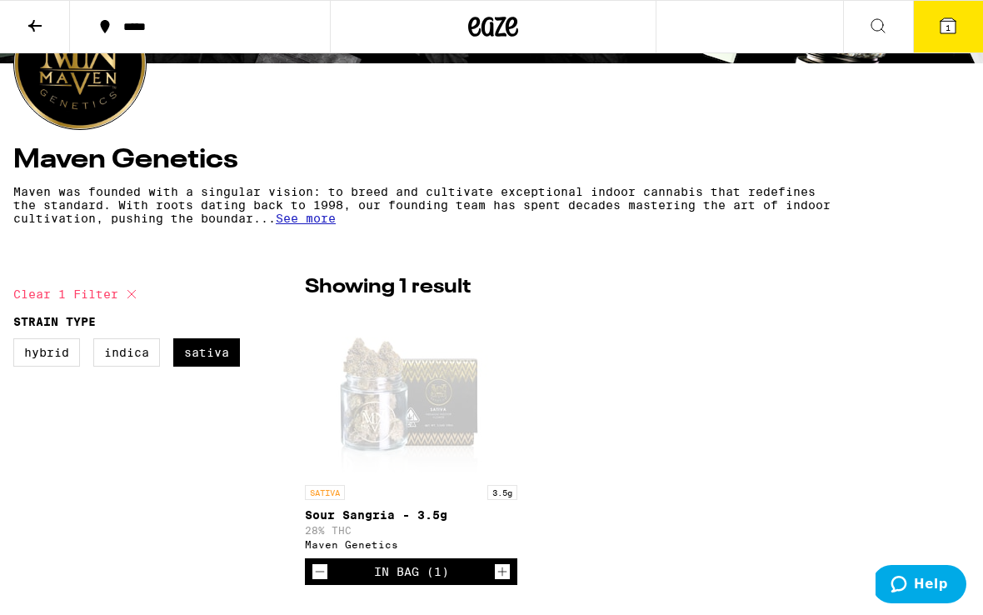
scroll to position [49, 0]
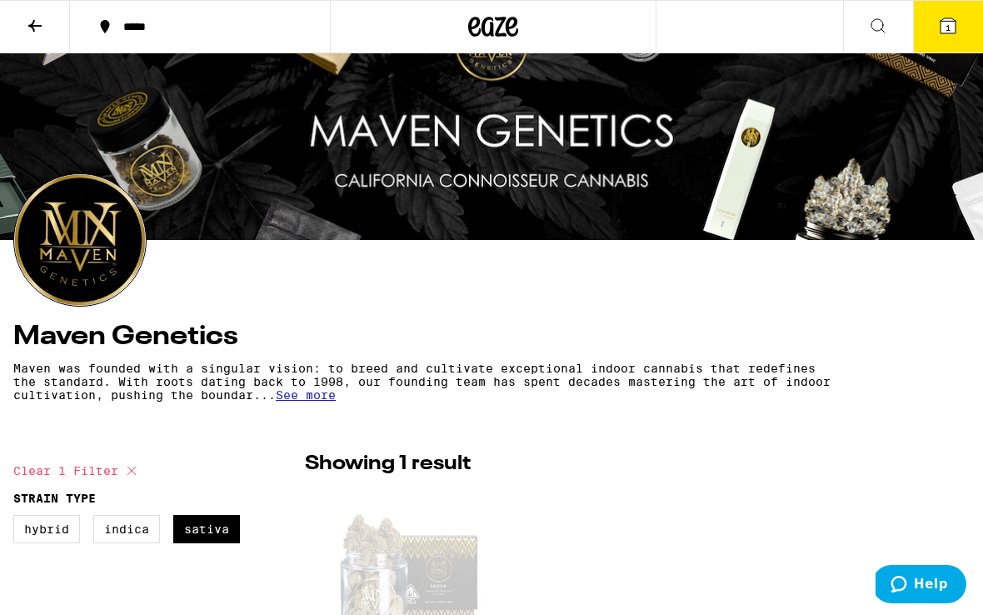
click at [946, 27] on span "1" at bounding box center [947, 27] width 5 height 10
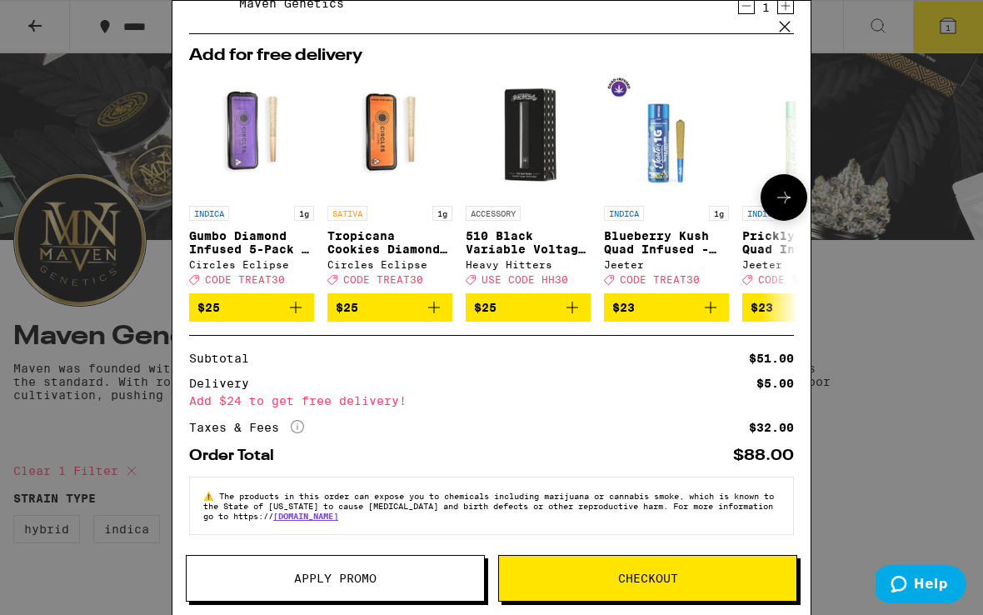
scroll to position [92, 0]
click at [402, 577] on span "Apply Promo" at bounding box center [335, 578] width 297 height 12
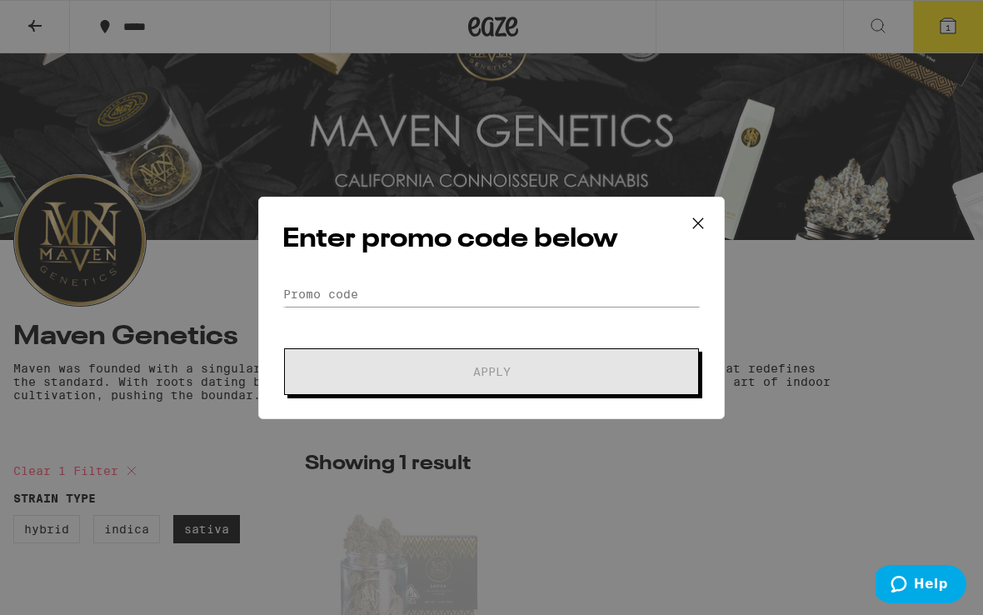
click at [703, 221] on icon at bounding box center [697, 223] width 25 height 25
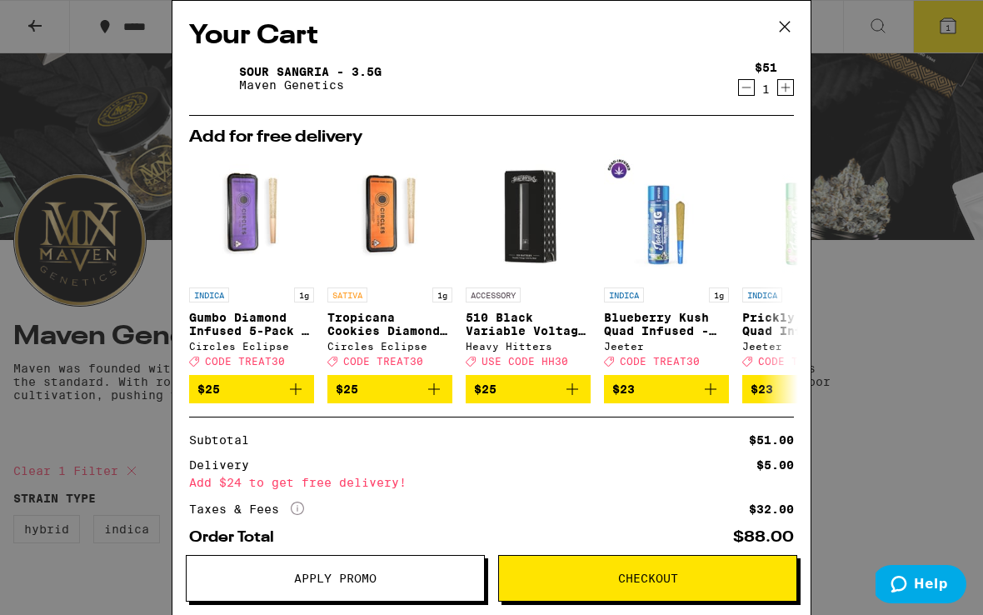
click at [777, 31] on icon at bounding box center [784, 26] width 25 height 25
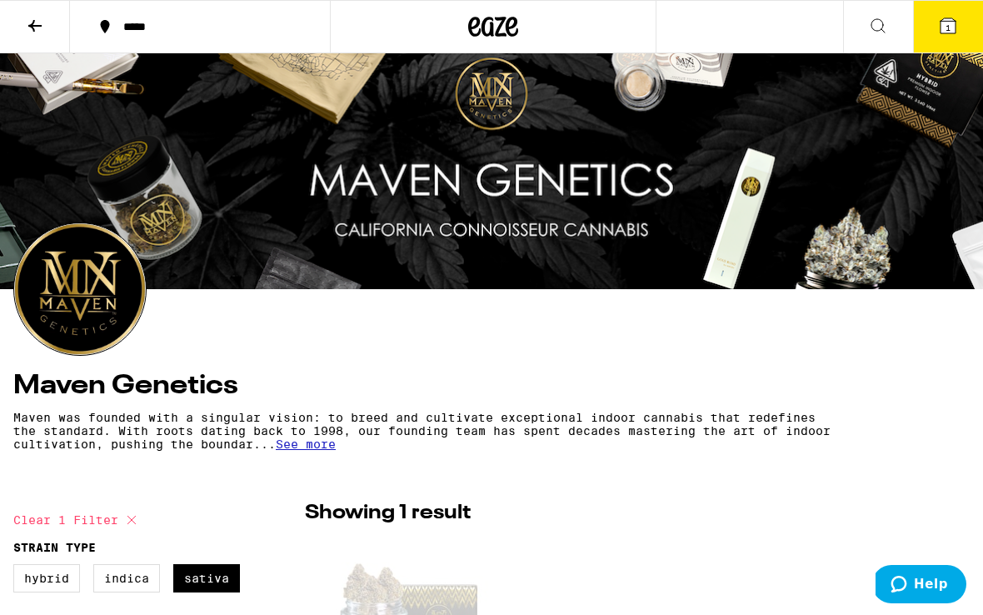
click at [35, 35] on button at bounding box center [35, 27] width 70 height 52
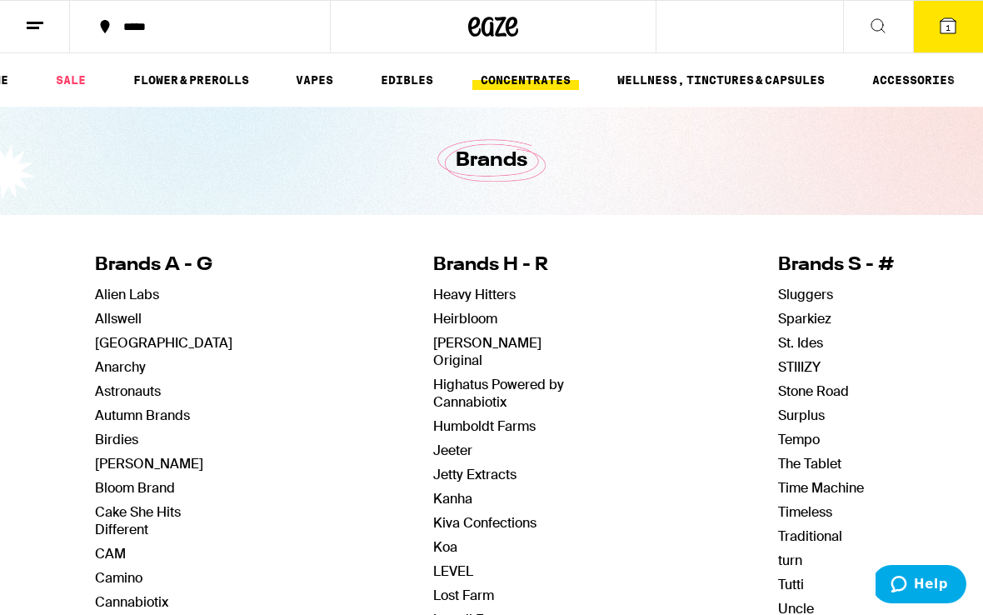
scroll to position [0, 128]
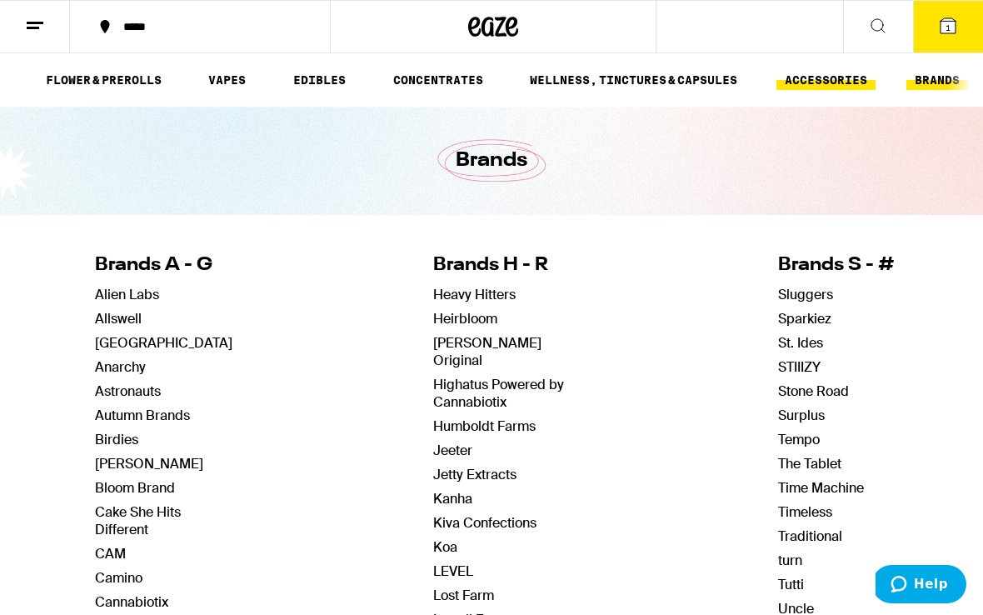
click at [836, 80] on link "ACCESSORIES" at bounding box center [825, 80] width 99 height 20
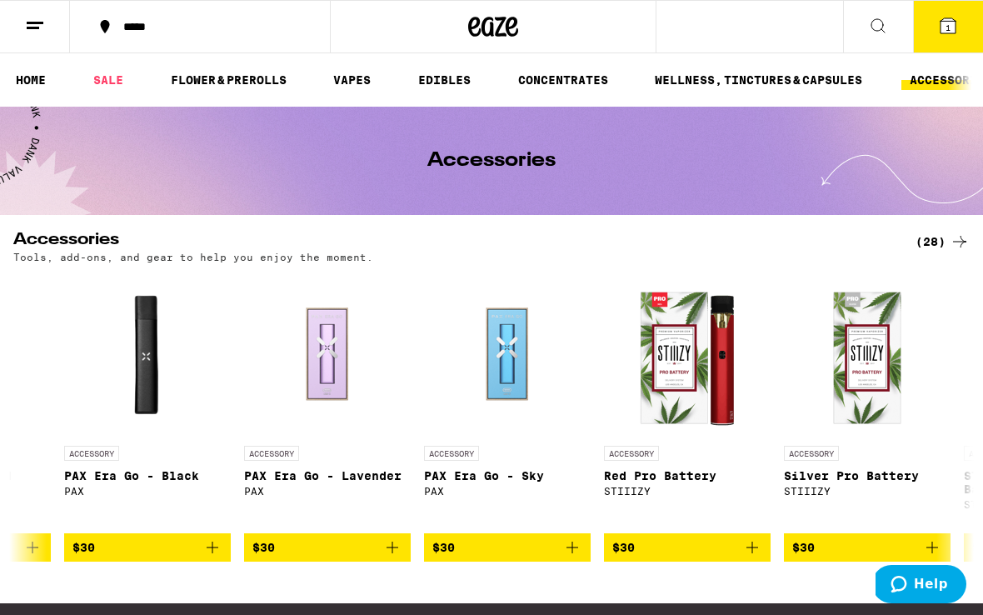
click at [944, 27] on icon at bounding box center [947, 25] width 15 height 15
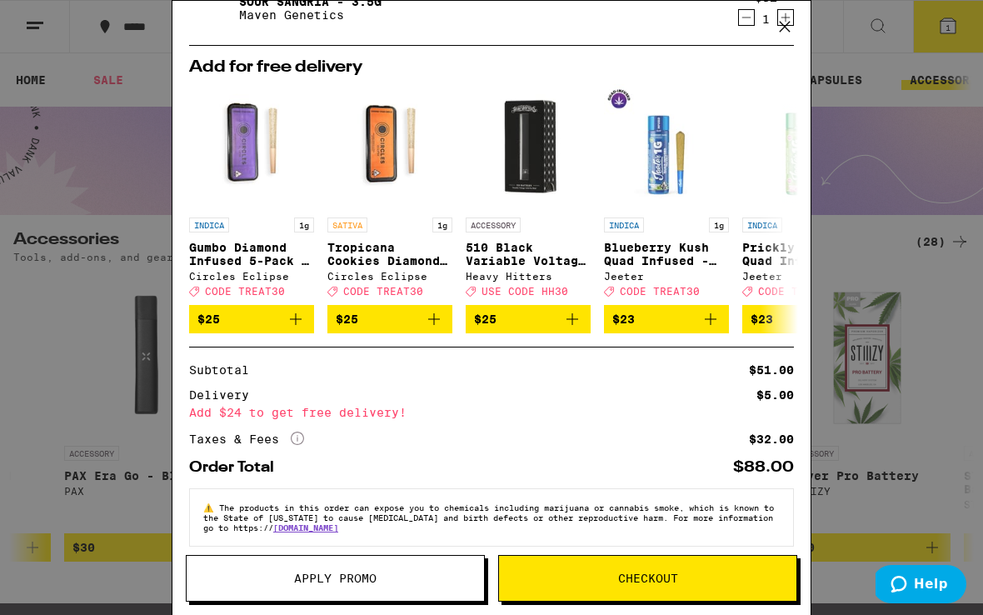
scroll to position [92, 0]
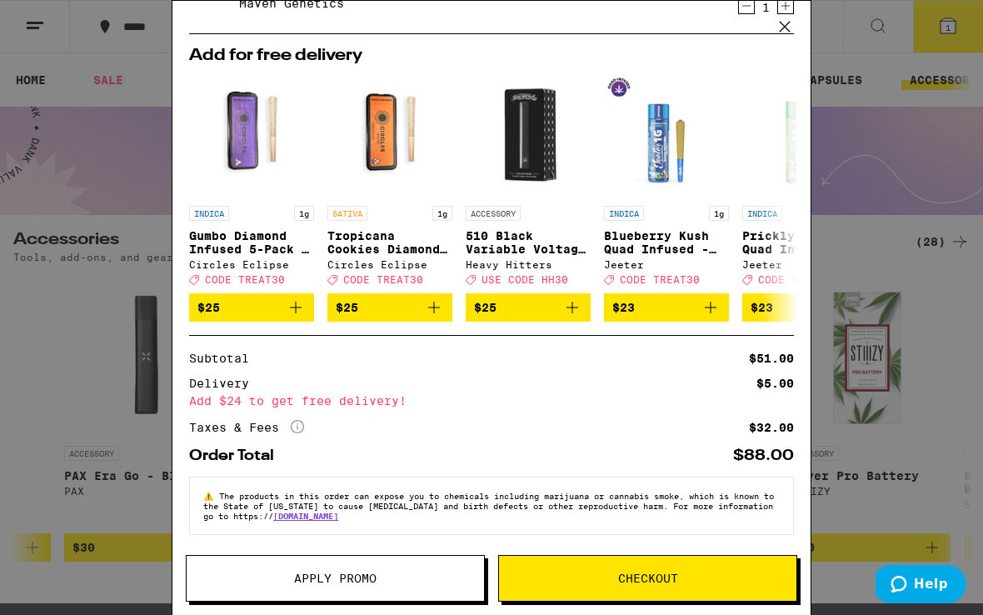
click at [649, 580] on span "Checkout" at bounding box center [648, 578] width 60 height 12
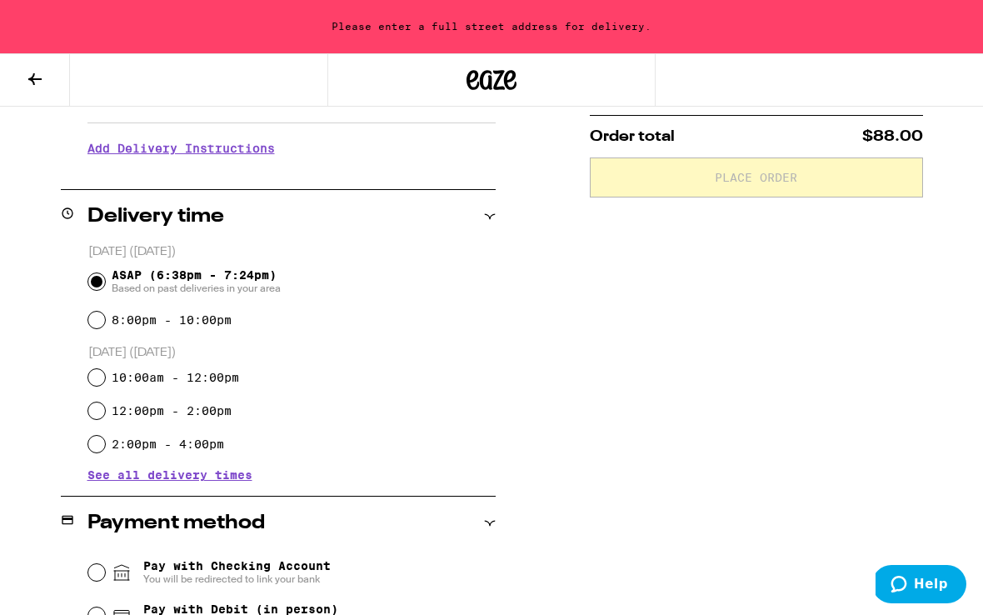
scroll to position [520, 0]
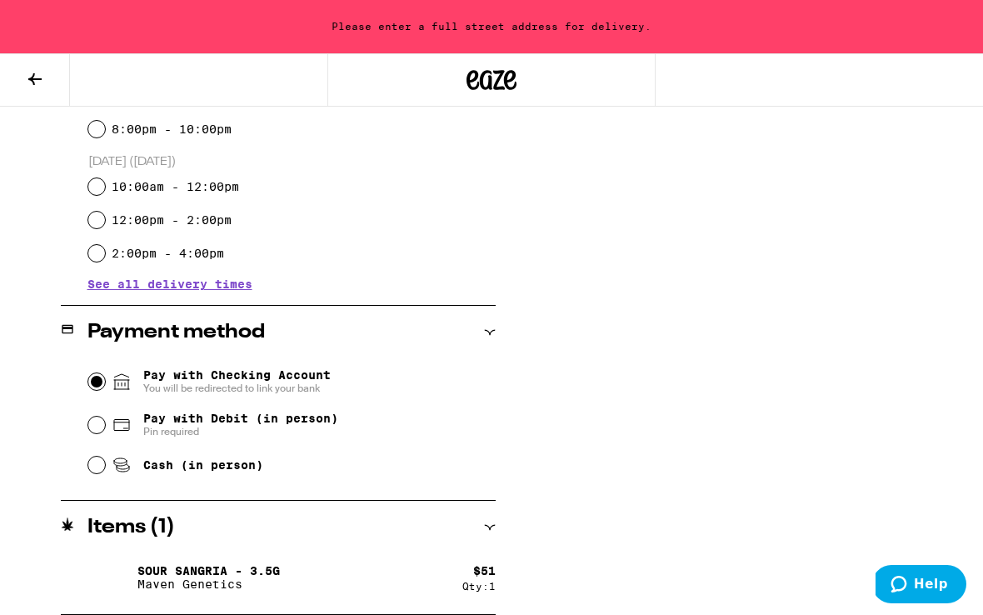
click at [98, 382] on input "Pay with Checking Account You will be redirected to link your bank" at bounding box center [96, 381] width 17 height 17
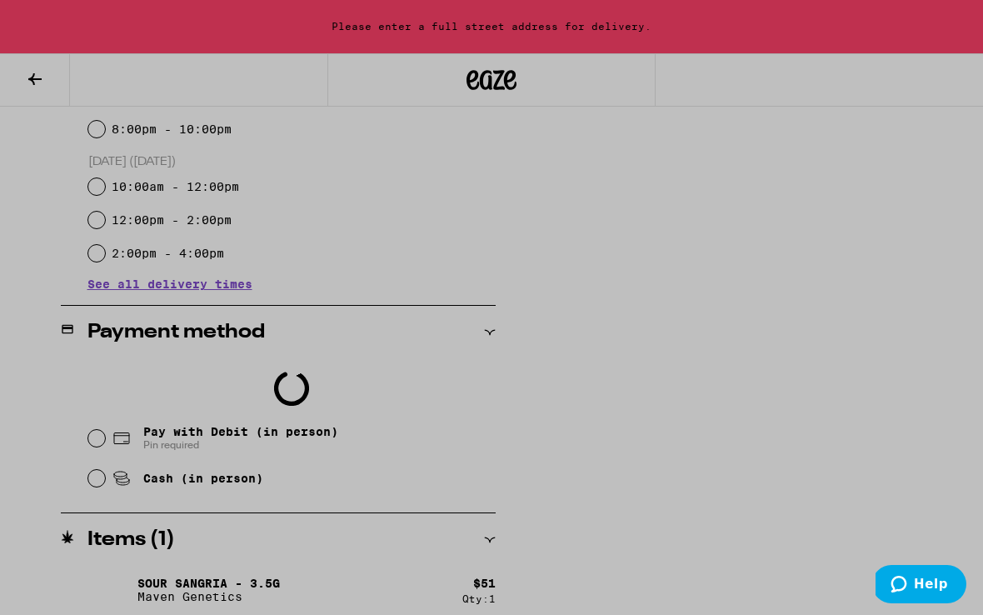
click at [711, 276] on div at bounding box center [491, 307] width 983 height 615
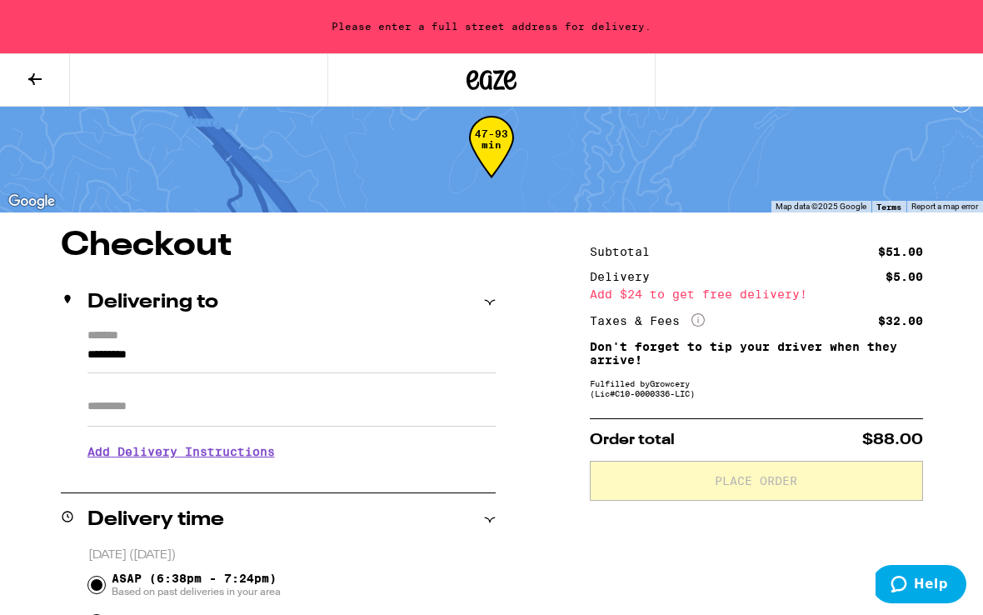
scroll to position [27, 0]
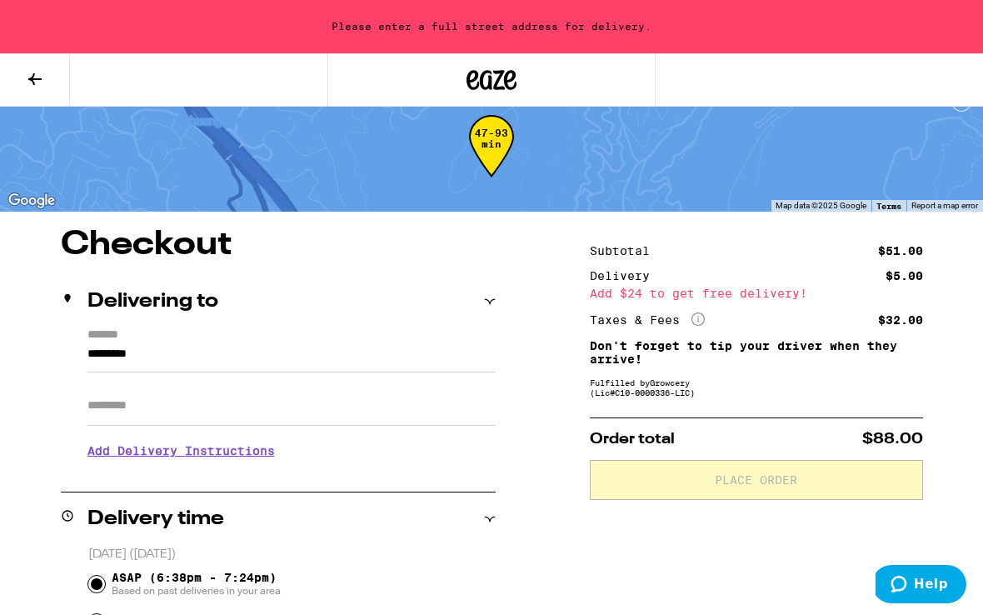
click at [227, 410] on input "Apt/Suite" at bounding box center [291, 406] width 408 height 40
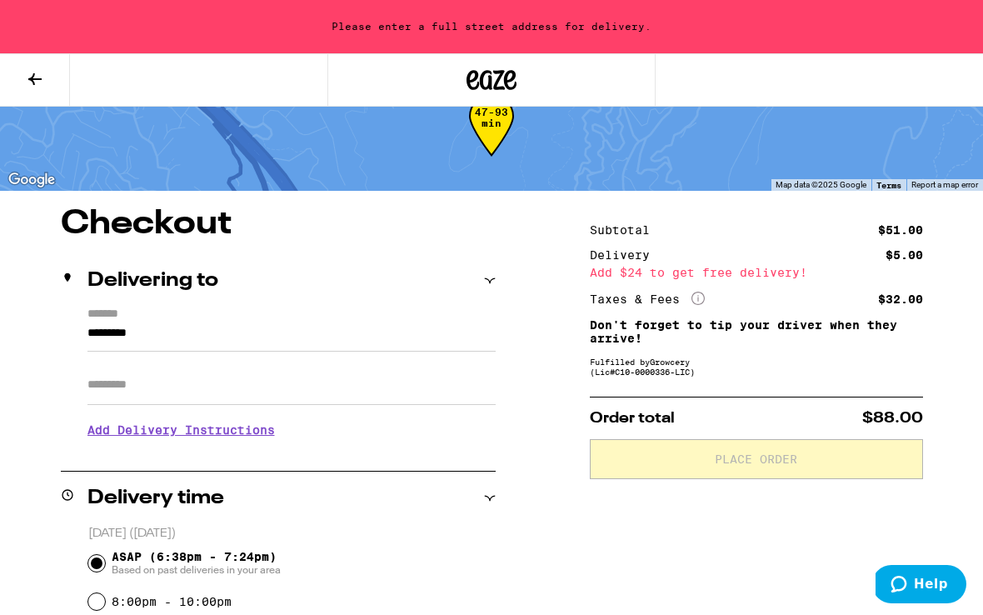
scroll to position [0, 0]
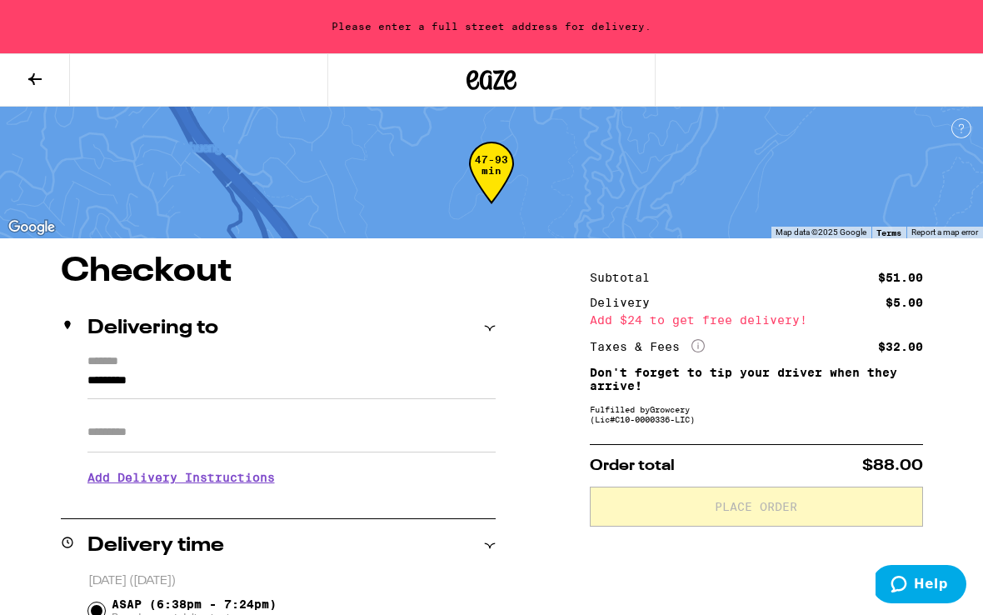
click at [27, 73] on icon at bounding box center [35, 79] width 20 height 20
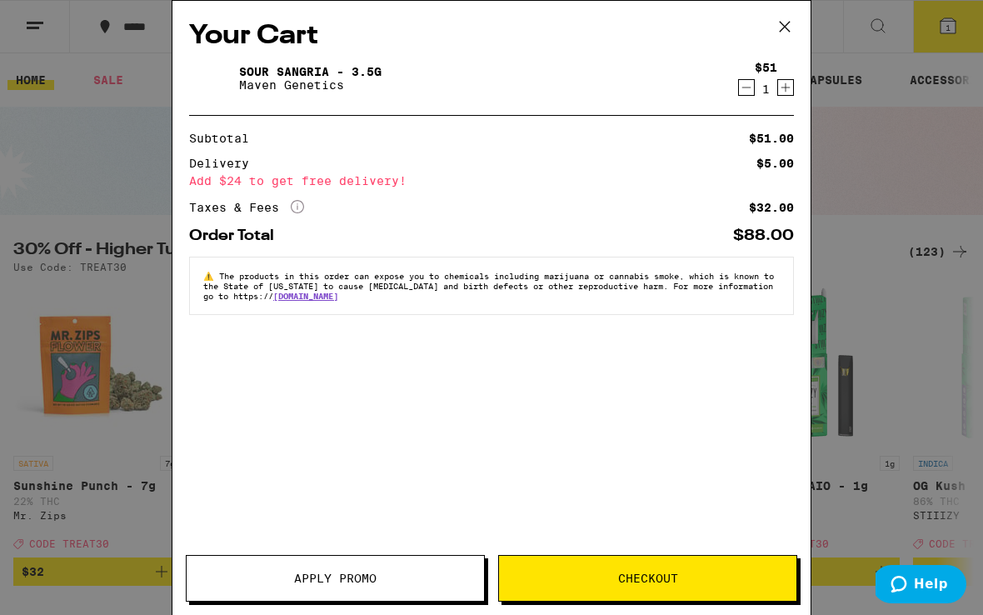
click at [375, 587] on button "Apply Promo" at bounding box center [335, 578] width 299 height 47
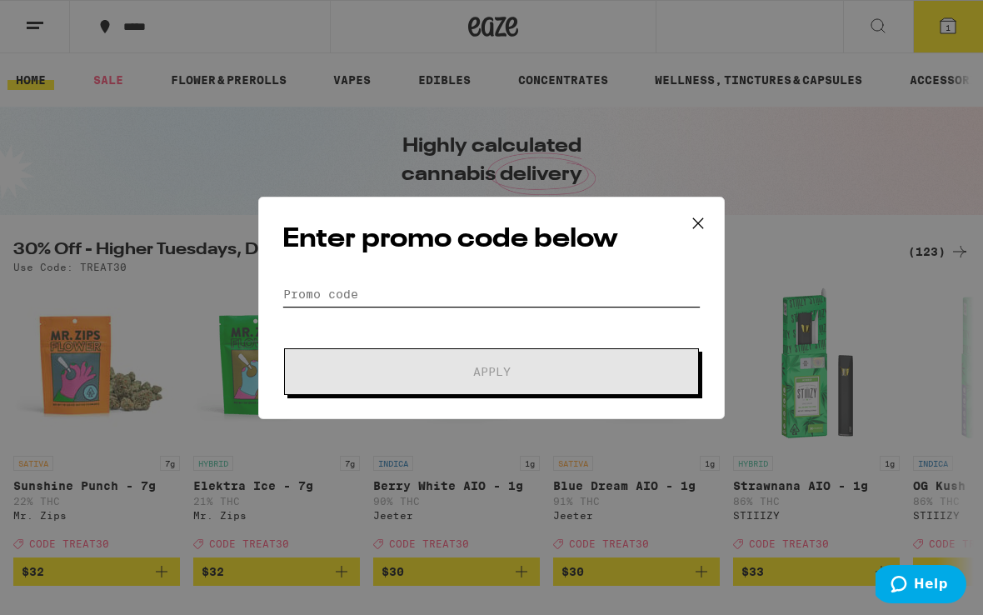
click at [387, 297] on input "Promo Code" at bounding box center [491, 293] width 418 height 25
paste input "CAUSE20"
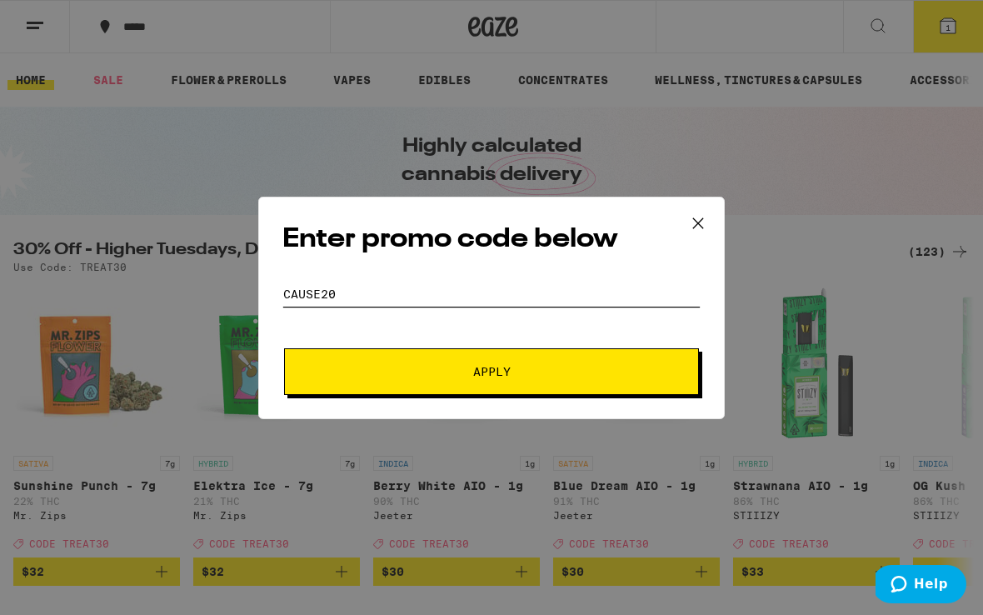
type input "CAUSE20"
click at [465, 374] on span "Apply" at bounding box center [491, 372] width 300 height 12
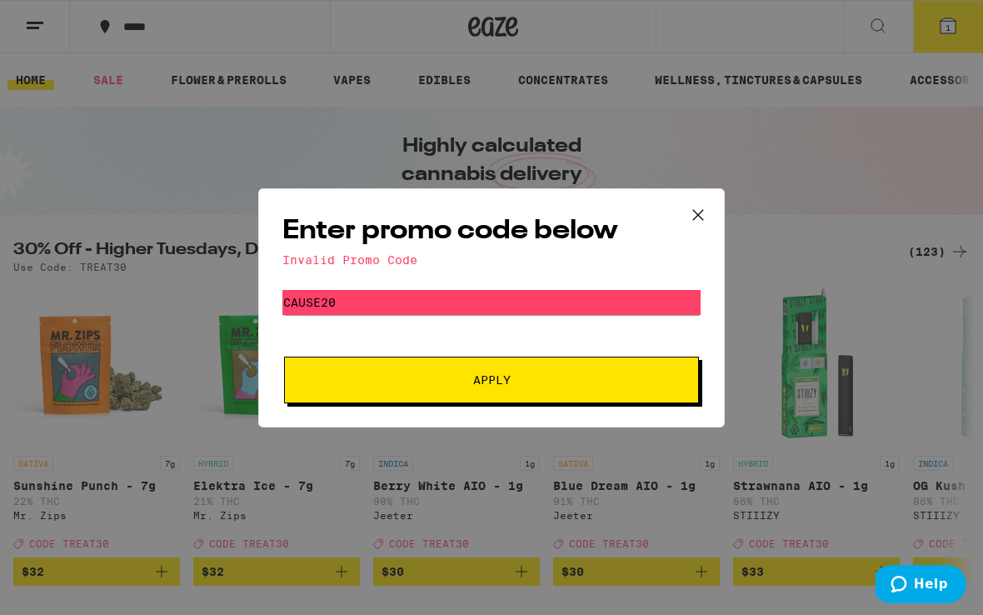
click at [692, 207] on icon at bounding box center [697, 214] width 25 height 25
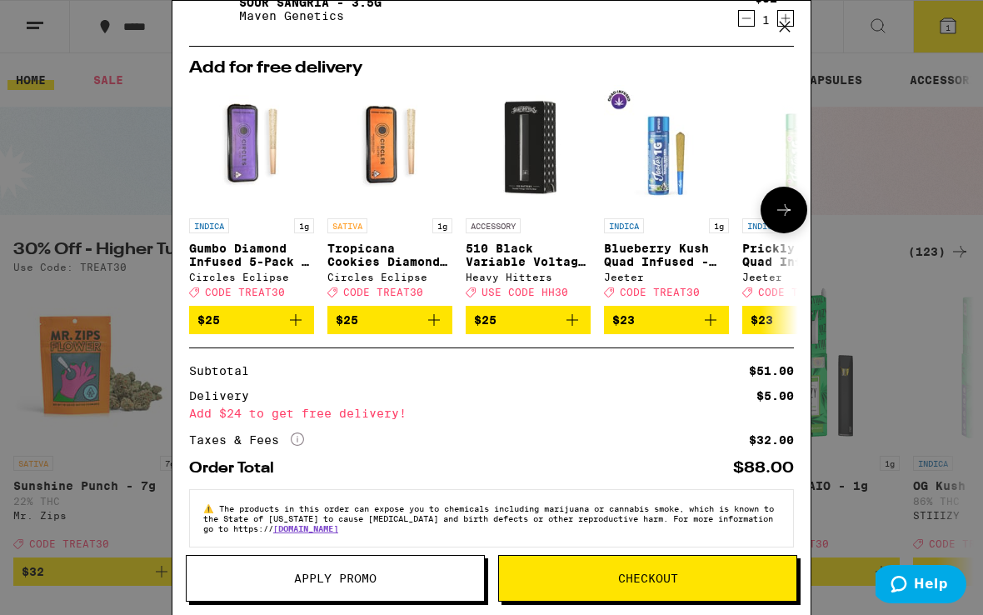
scroll to position [92, 0]
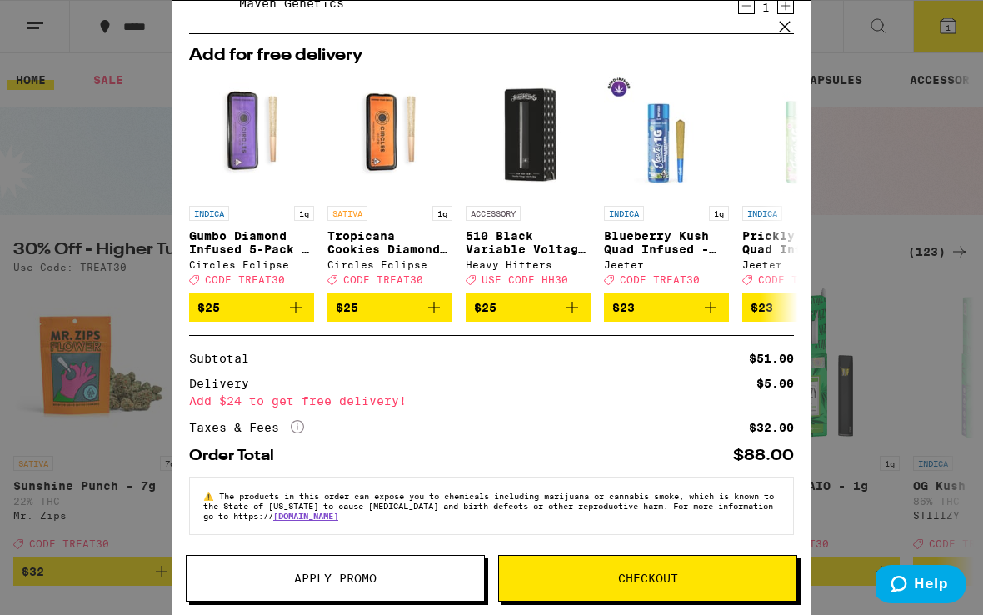
click at [647, 578] on span "Checkout" at bounding box center [648, 578] width 60 height 12
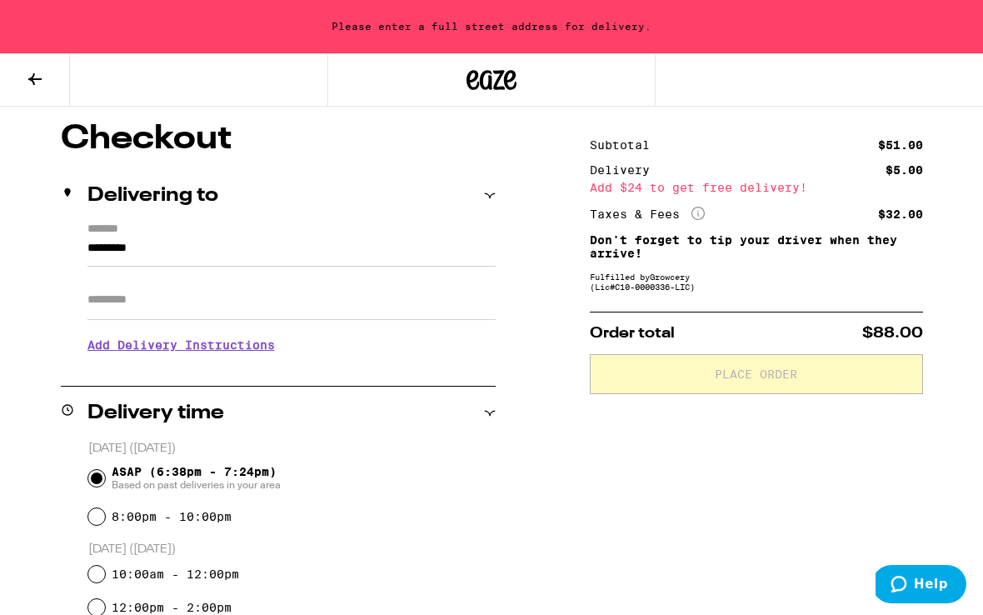
scroll to position [137, 0]
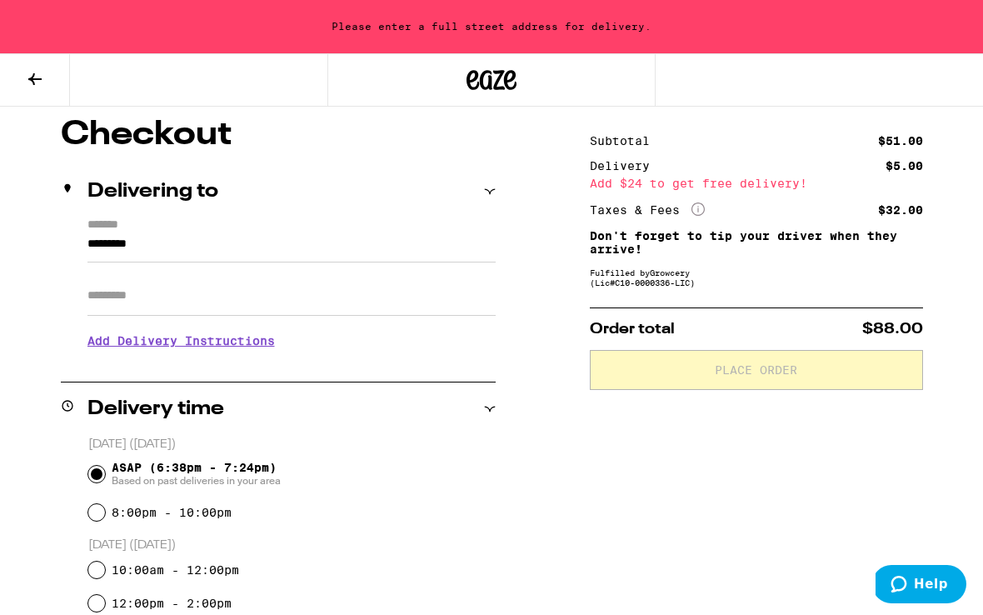
click at [229, 252] on input "*********" at bounding box center [291, 248] width 408 height 28
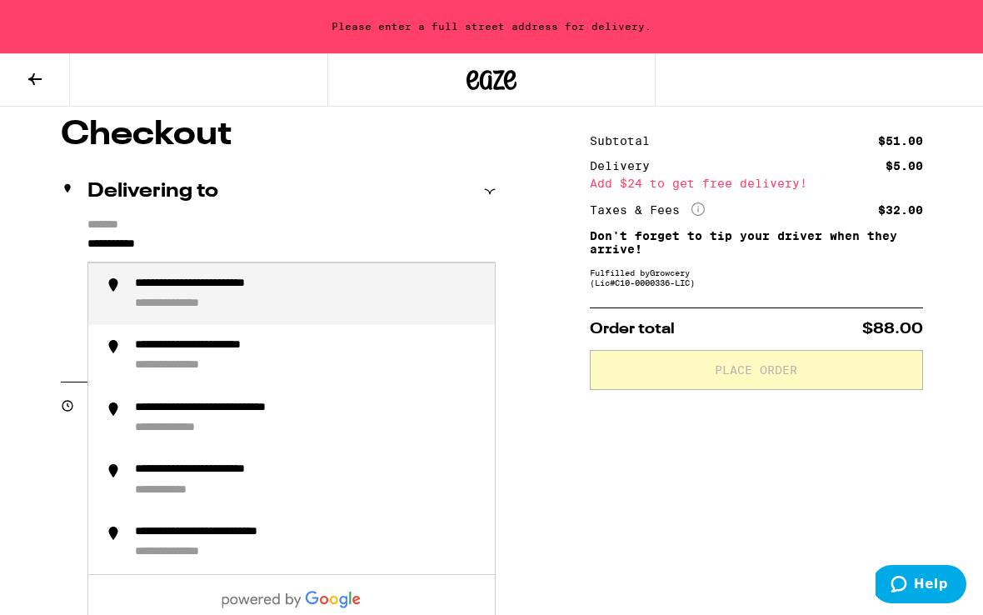
click at [235, 290] on div "**********" at bounding box center [233, 284] width 196 height 16
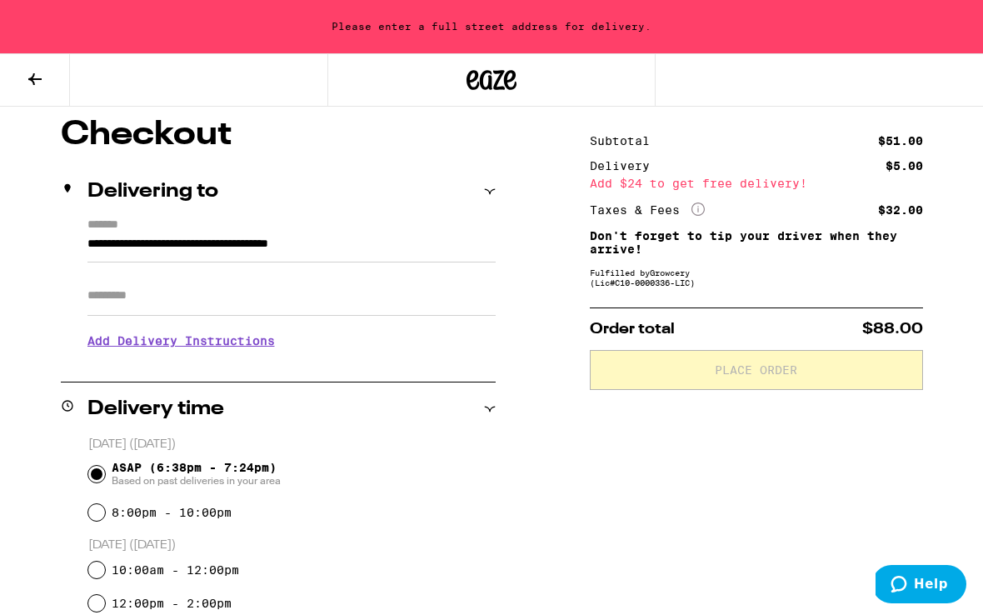
type input "**********"
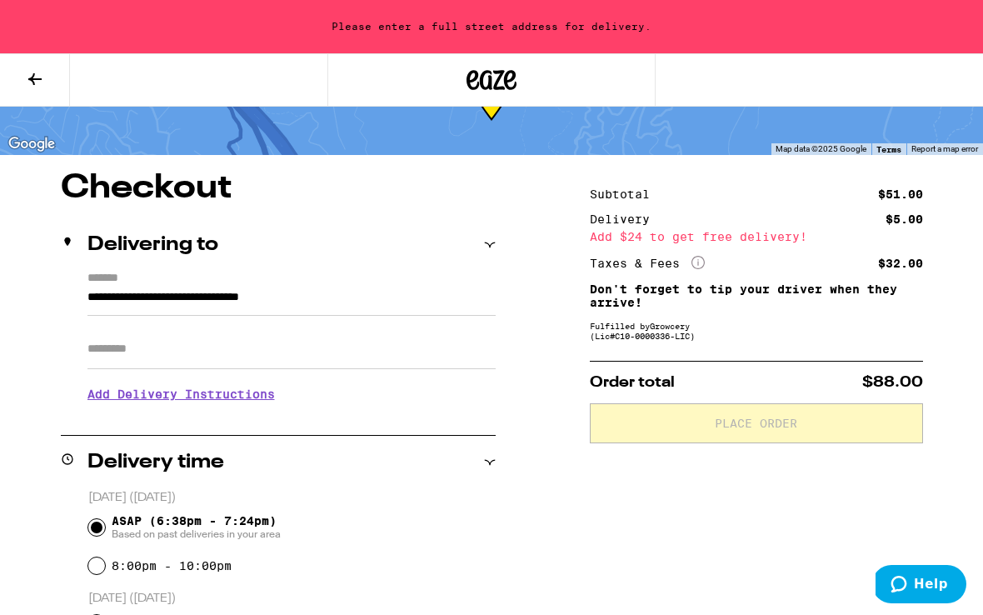
click at [235, 329] on input "Apt/Suite" at bounding box center [291, 349] width 408 height 40
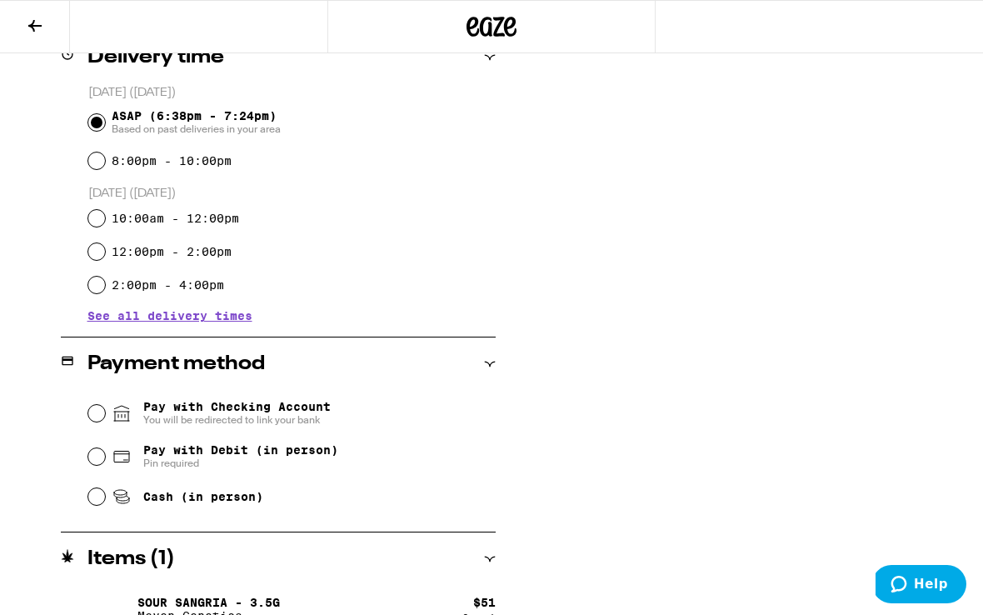
scroll to position [481, 0]
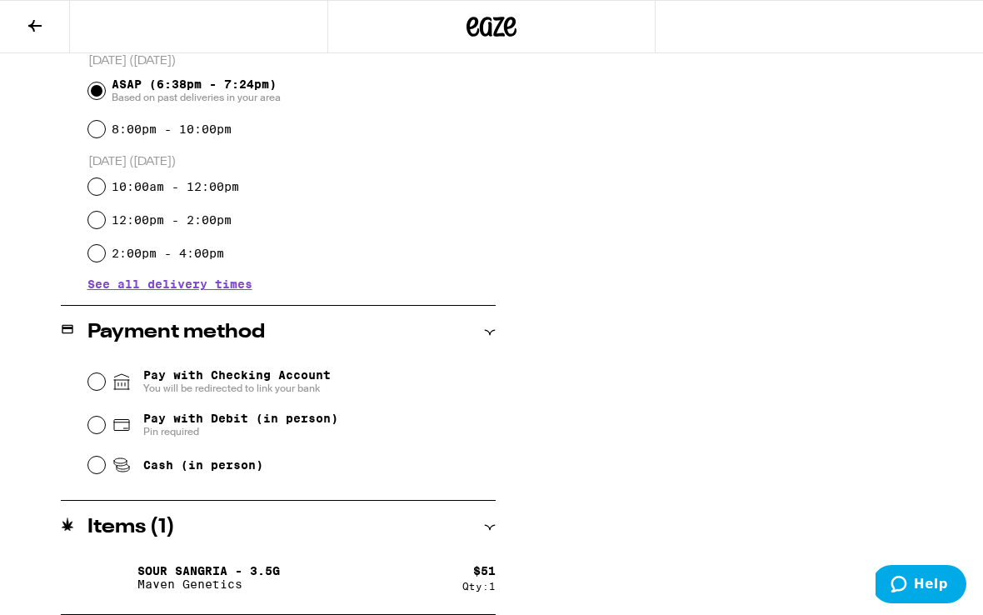
type input "******"
click at [96, 427] on input "Pay with Debit (in person) Pin required" at bounding box center [96, 424] width 17 height 17
radio input "true"
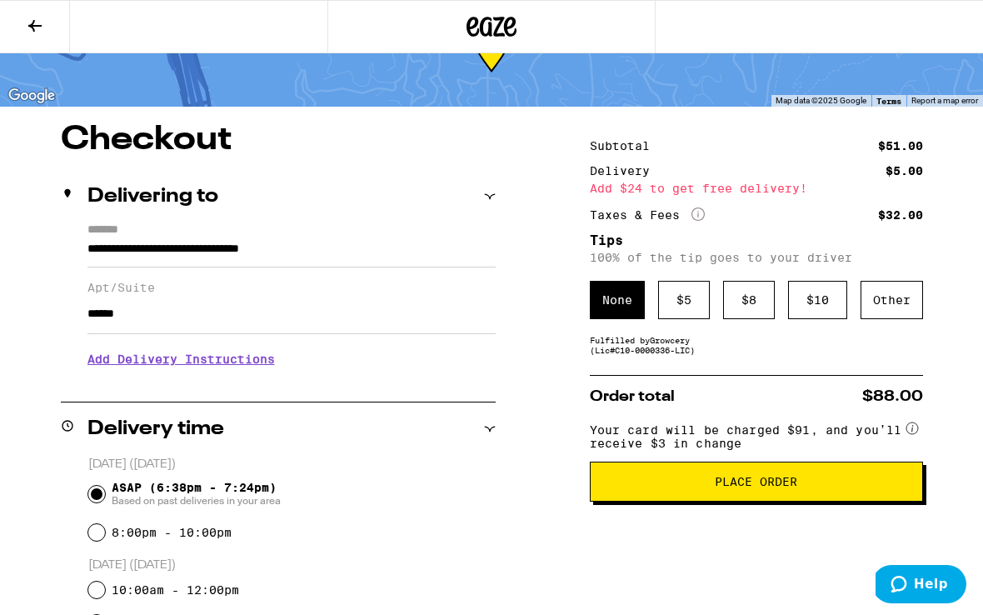
scroll to position [103, 0]
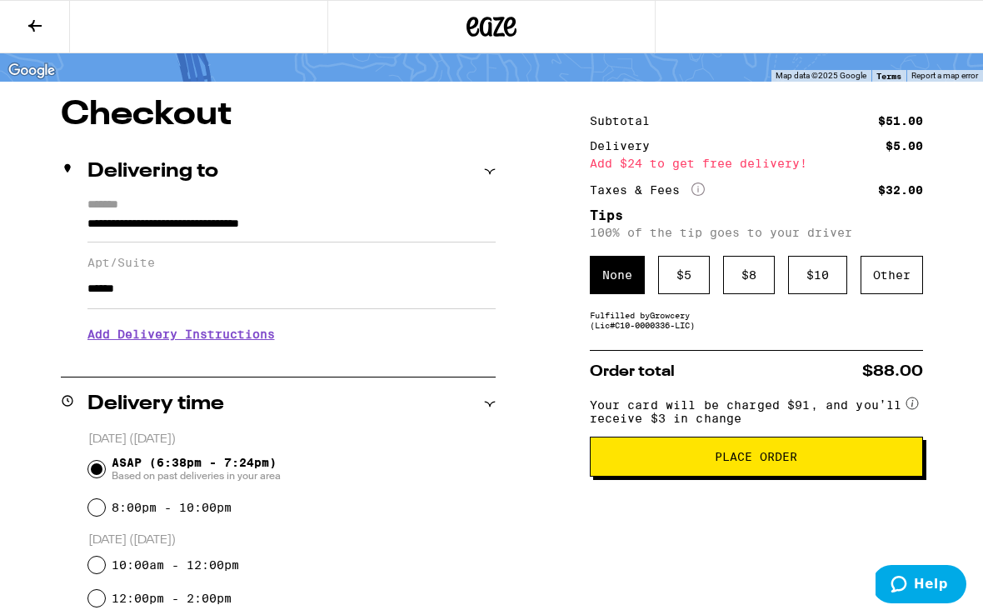
click at [686, 319] on div "Fulfilled by Growcery (Lic# C10-0000336-LIC )" at bounding box center [756, 320] width 333 height 20
click at [687, 294] on div "$ 5" at bounding box center [684, 275] width 52 height 38
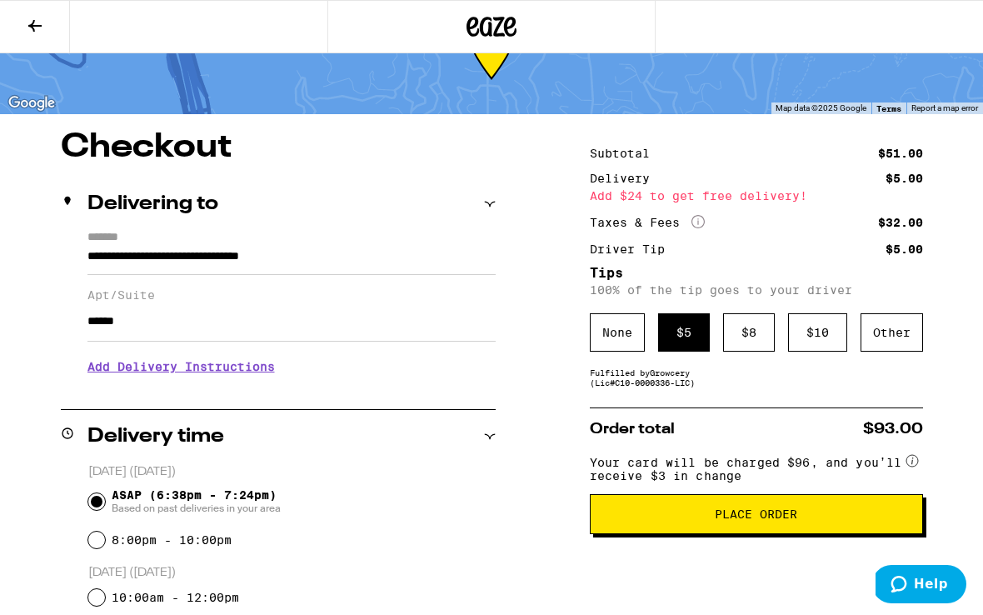
scroll to position [0, 0]
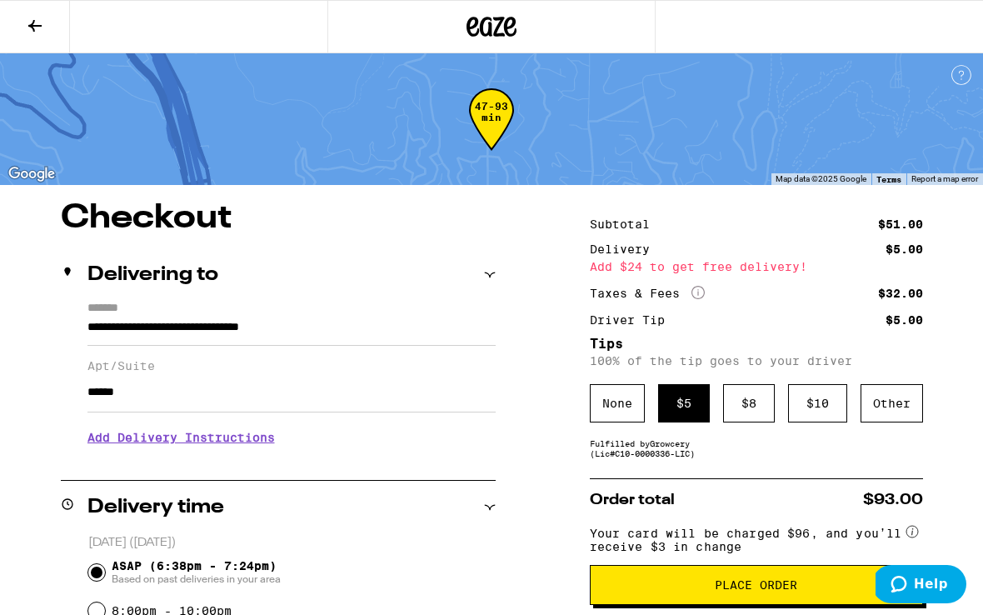
click at [37, 38] on button at bounding box center [35, 27] width 70 height 52
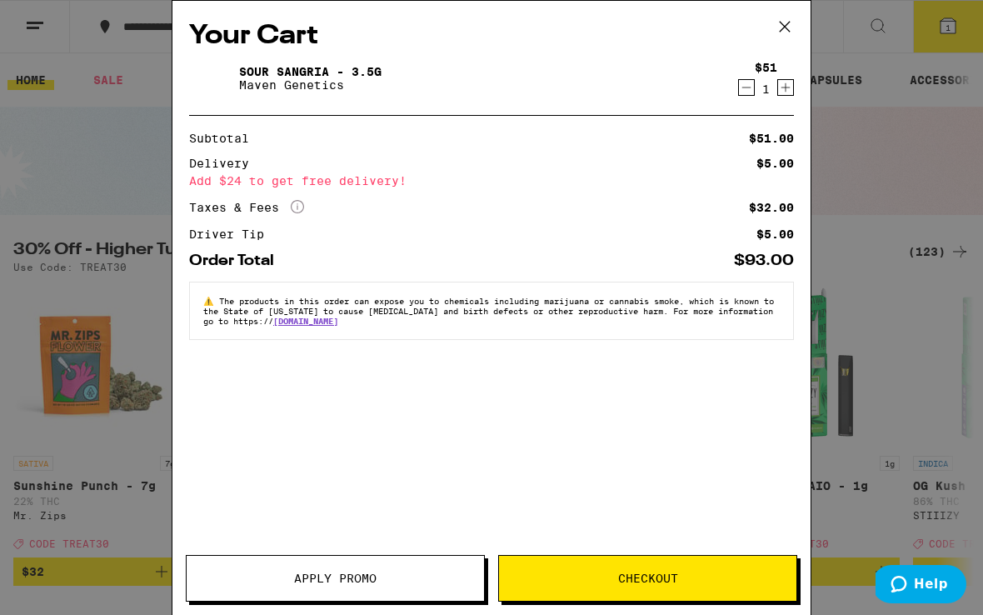
click at [373, 576] on span "Apply Promo" at bounding box center [335, 578] width 82 height 12
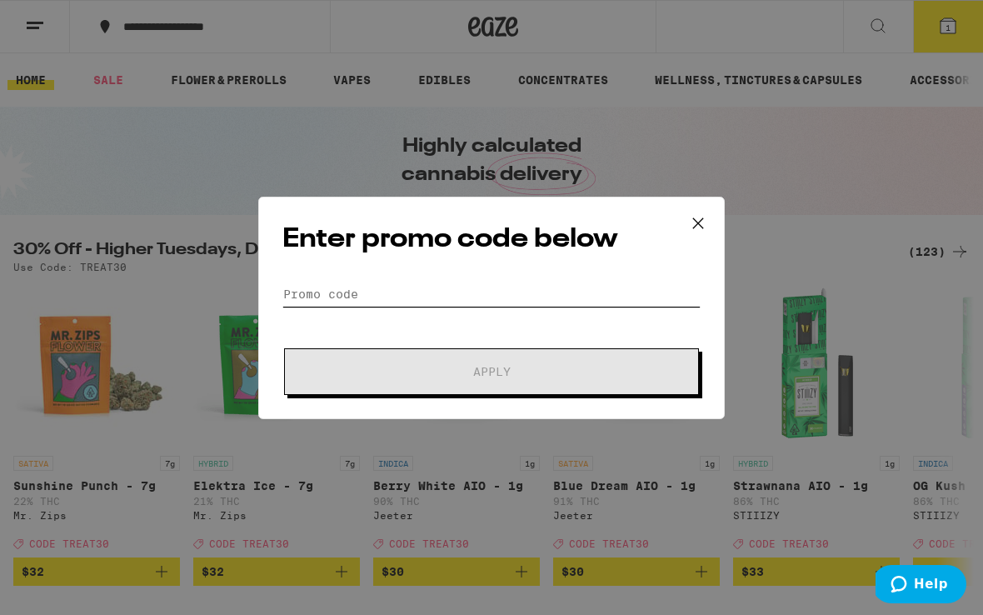
click at [373, 282] on input "Promo Code" at bounding box center [491, 293] width 418 height 25
paste input "ZOOTED"
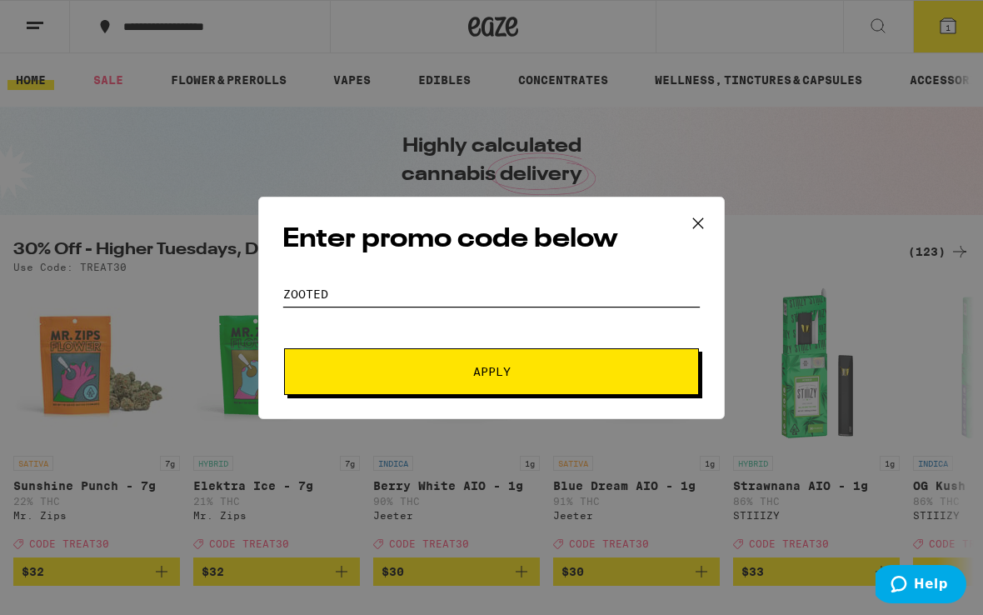
type input "ZOOTED"
click at [423, 376] on button "Apply" at bounding box center [491, 371] width 415 height 47
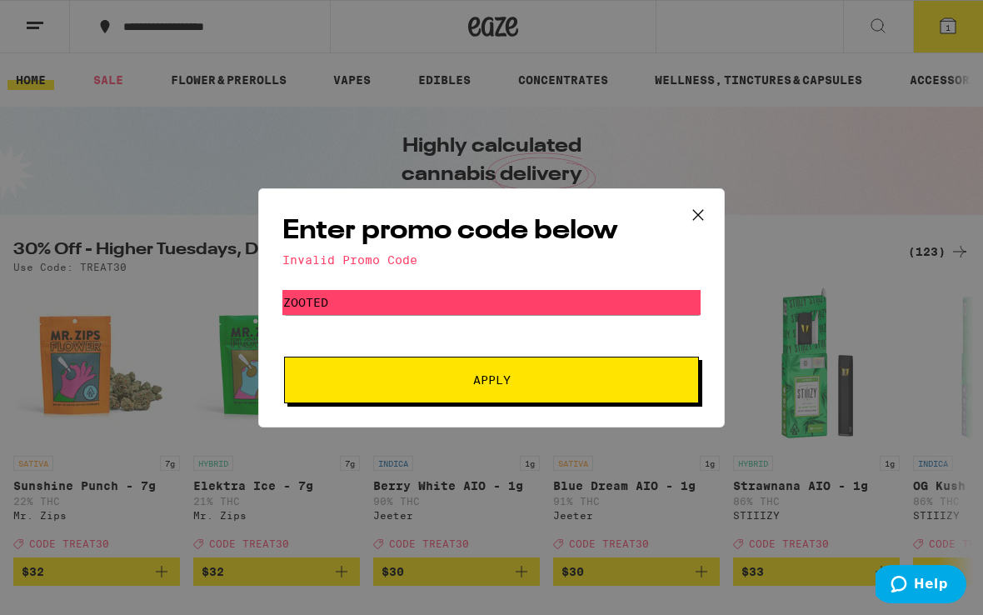
click at [699, 216] on icon at bounding box center [697, 214] width 25 height 25
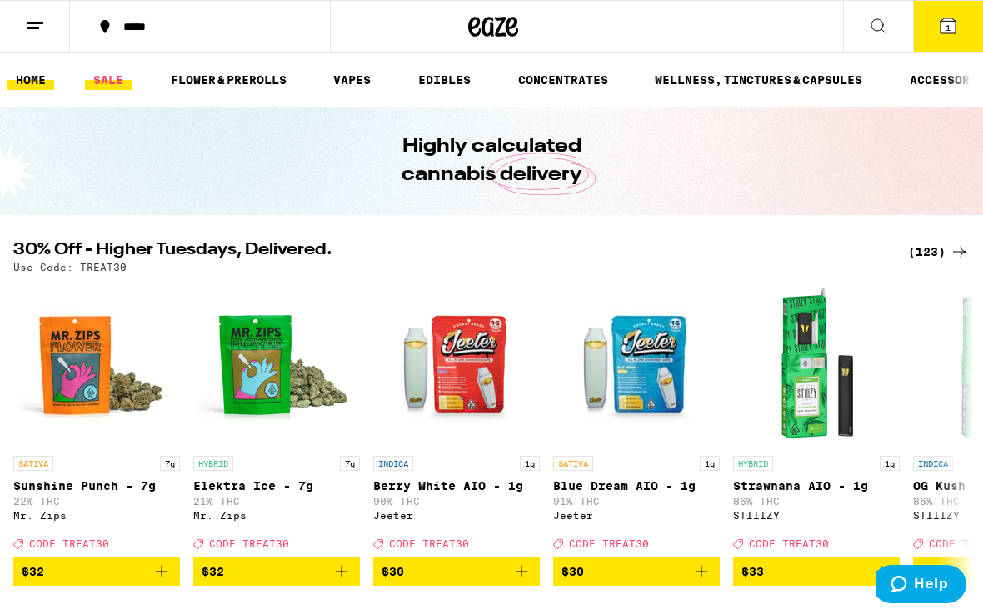
click at [110, 74] on link "SALE" at bounding box center [108, 80] width 47 height 20
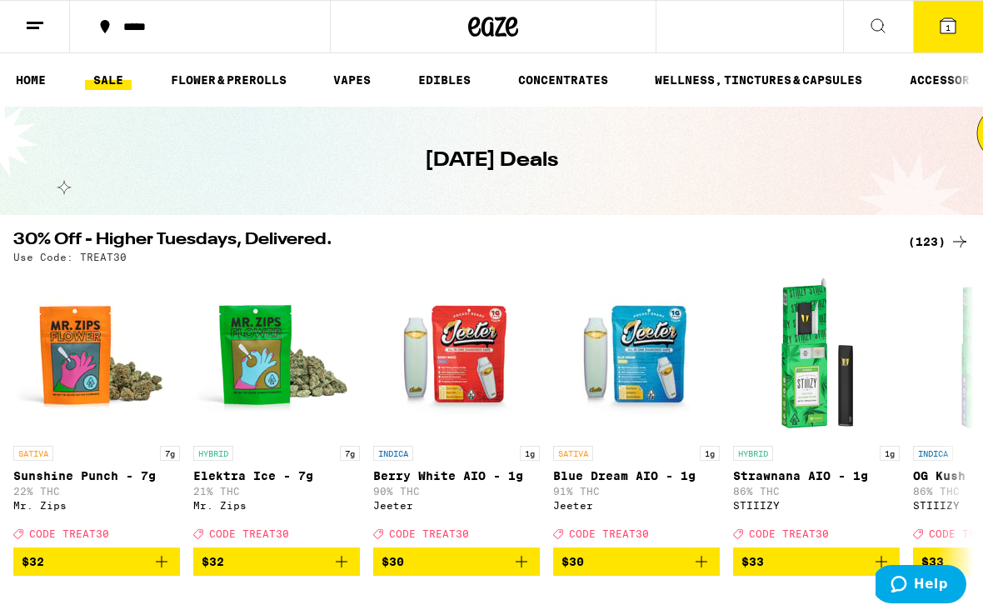
click at [24, 30] on button at bounding box center [35, 27] width 70 height 52
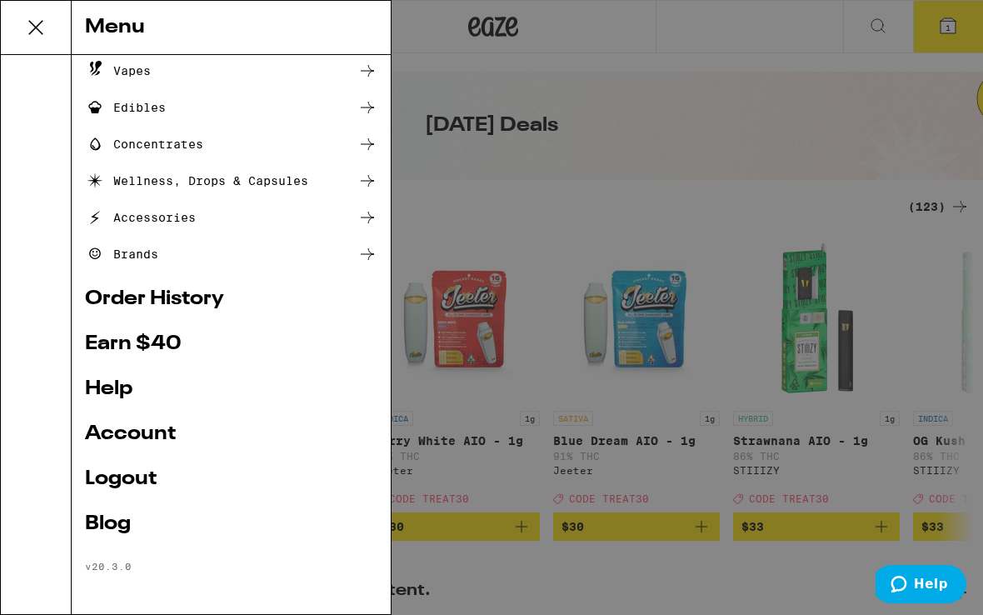
scroll to position [37, 0]
click at [117, 428] on link "Account" at bounding box center [231, 434] width 292 height 20
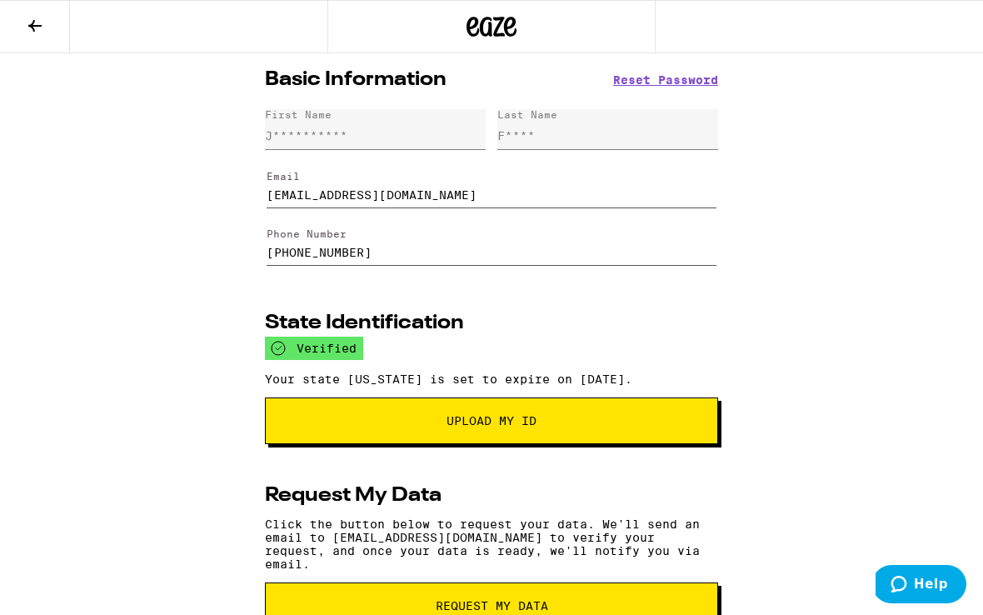
click at [32, 23] on icon at bounding box center [34, 26] width 13 height 12
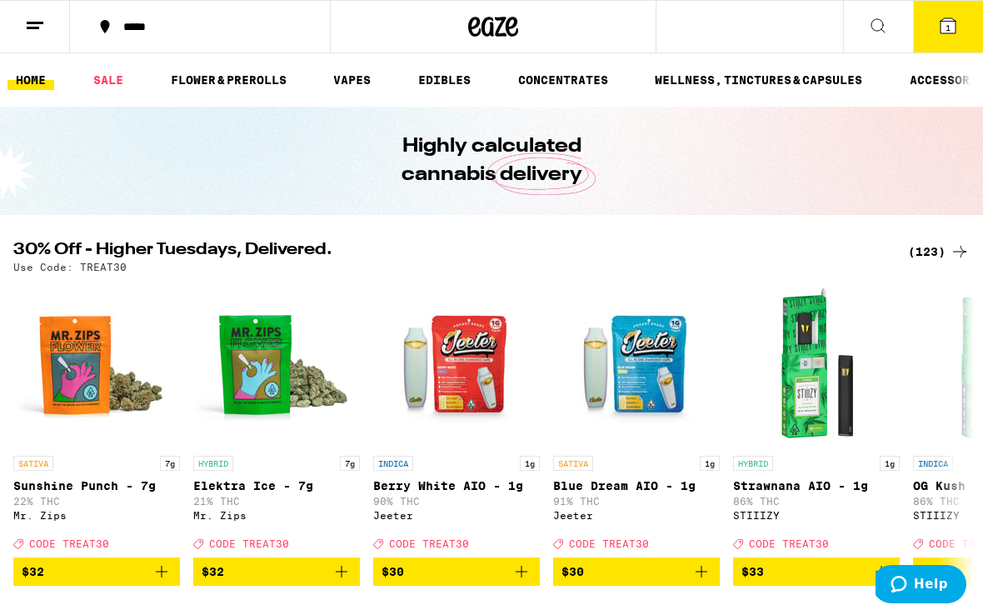
click at [31, 17] on icon at bounding box center [35, 26] width 20 height 20
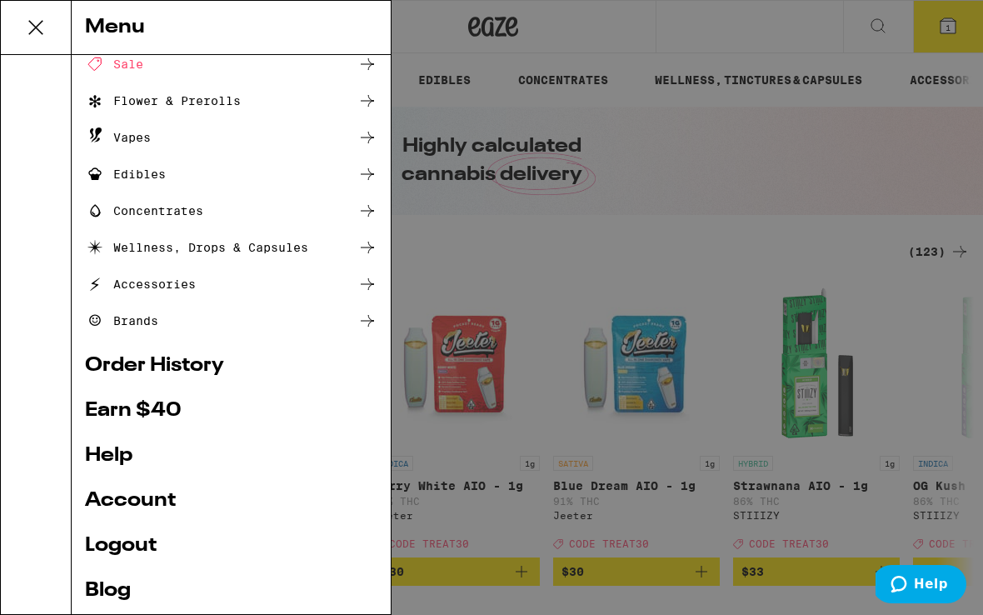
scroll to position [151, 0]
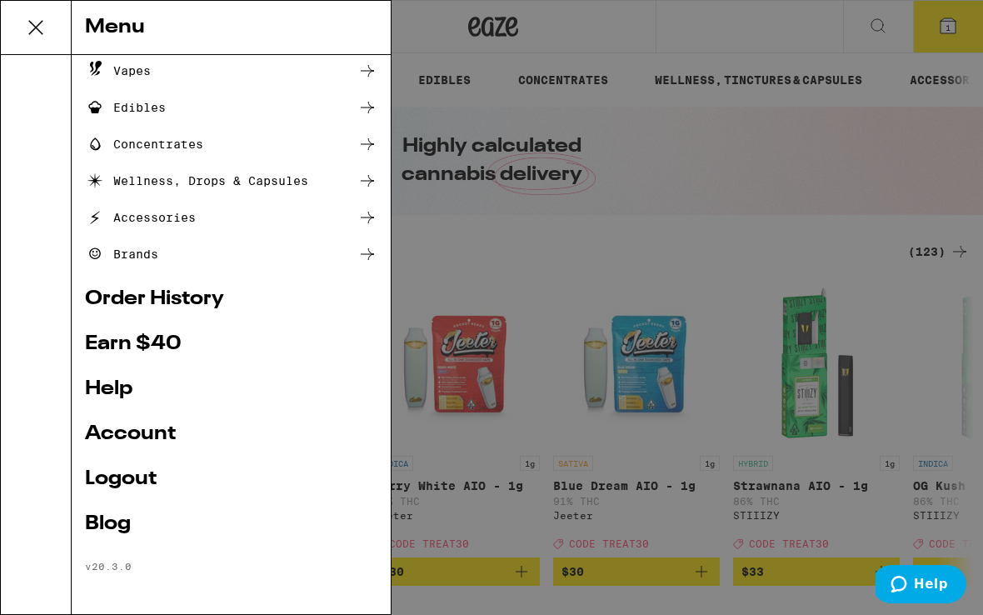
click at [150, 431] on link "Account" at bounding box center [231, 434] width 292 height 20
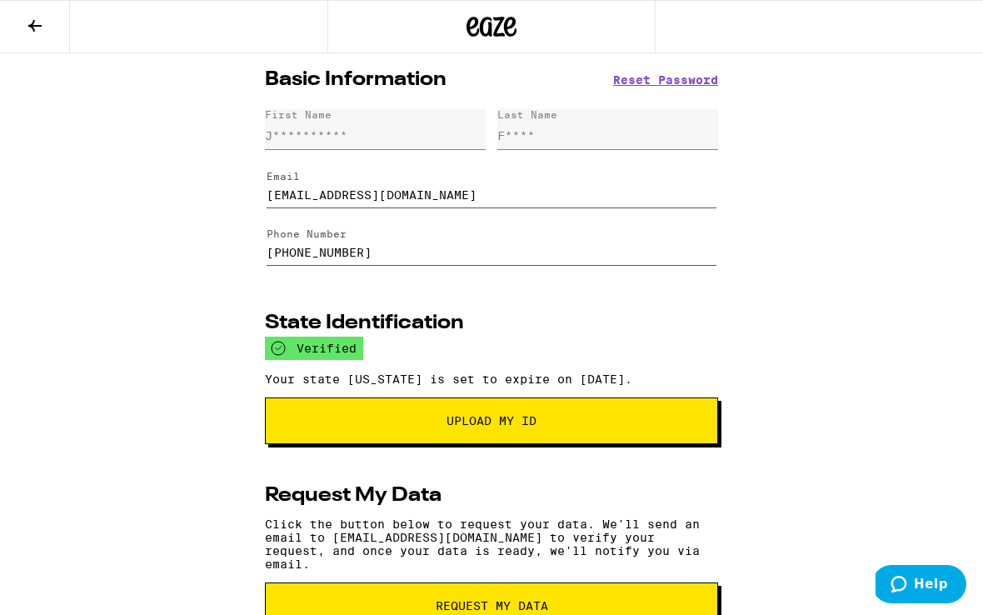
click at [24, 19] on button at bounding box center [35, 27] width 70 height 52
